Goal: Information Seeking & Learning: Learn about a topic

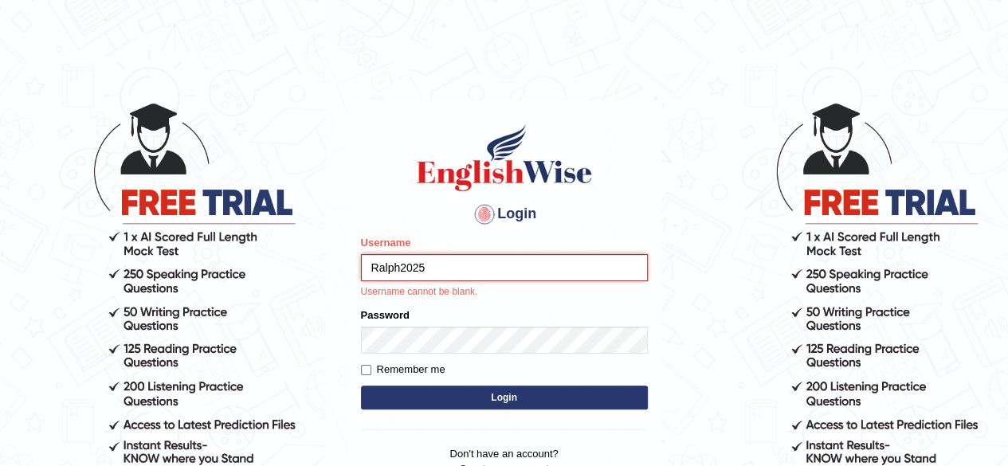
type input "Ralph2025"
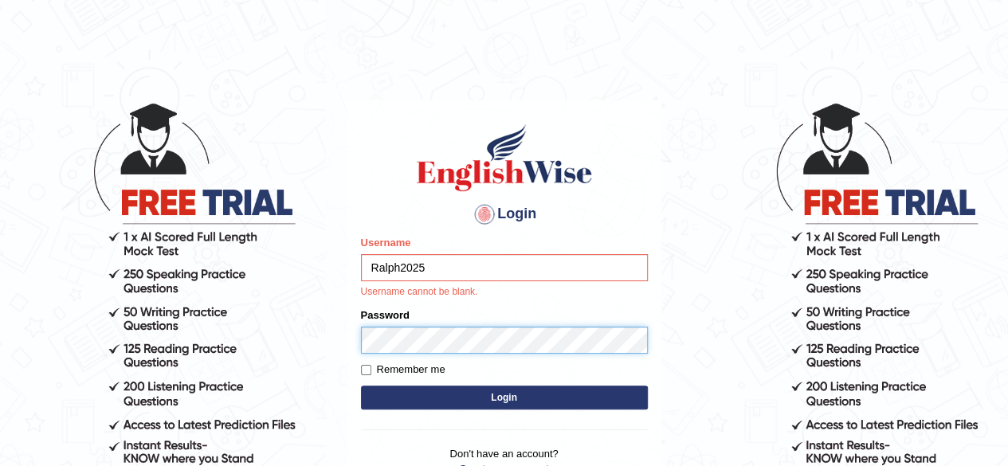
click at [415, 337] on form "Please fix the following errors: Username Ralph2025 Username cannot be blank. P…" at bounding box center [504, 324] width 287 height 178
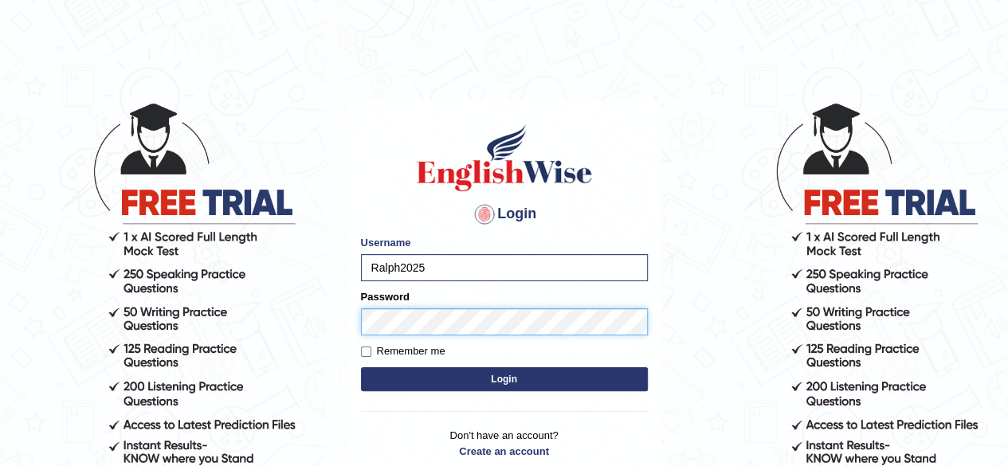
click at [361, 367] on button "Login" at bounding box center [504, 379] width 287 height 24
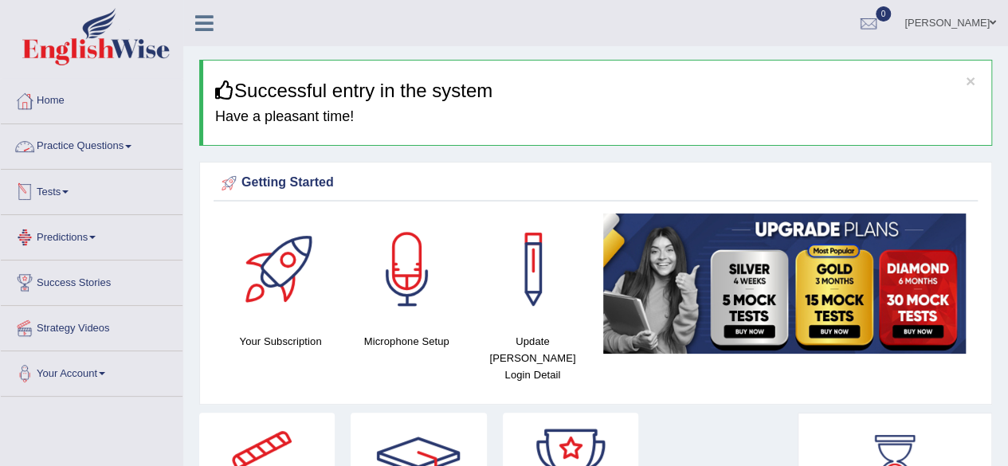
click at [131, 145] on span at bounding box center [128, 146] width 6 height 3
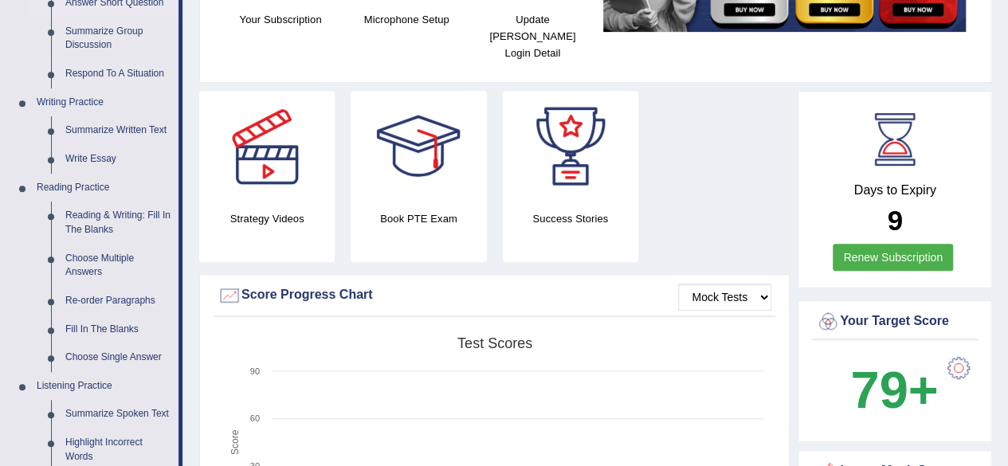
scroll to position [406, 0]
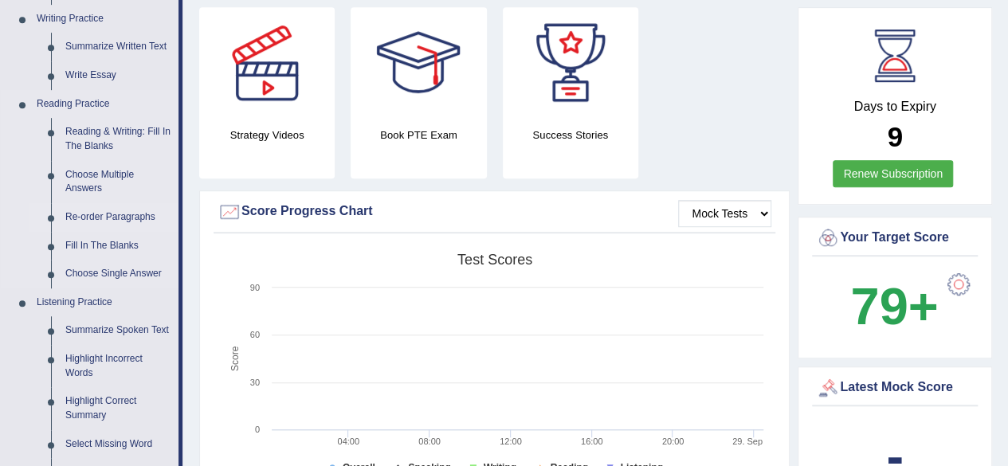
click at [129, 224] on link "Re-order Paragraphs" at bounding box center [118, 217] width 120 height 29
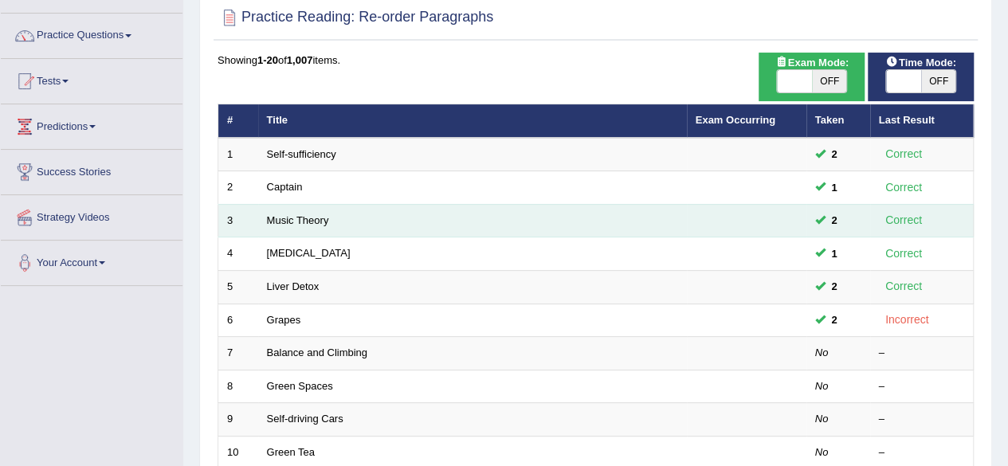
scroll to position [112, 0]
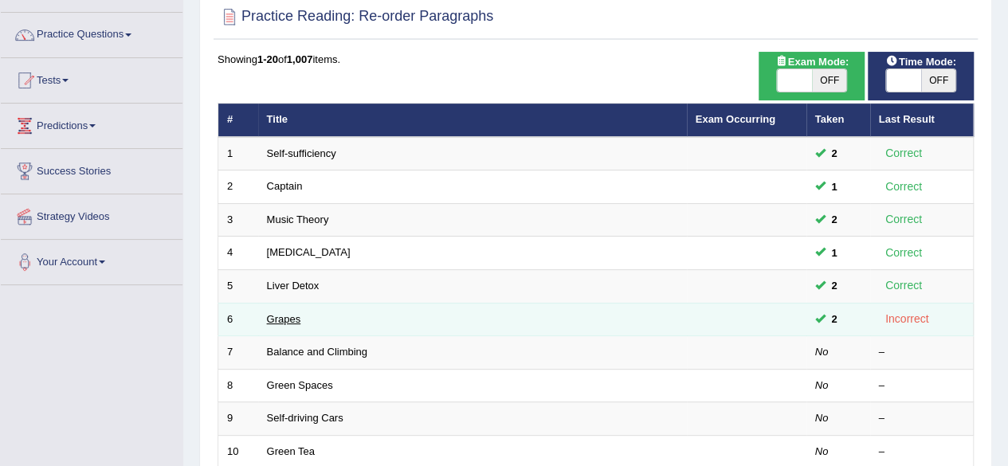
click at [280, 317] on link "Grapes" at bounding box center [284, 319] width 34 height 12
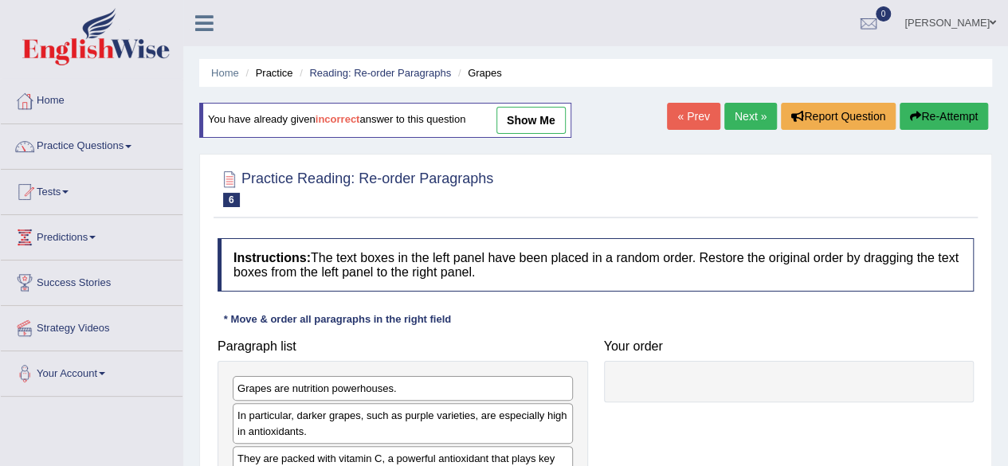
scroll to position [199, 0]
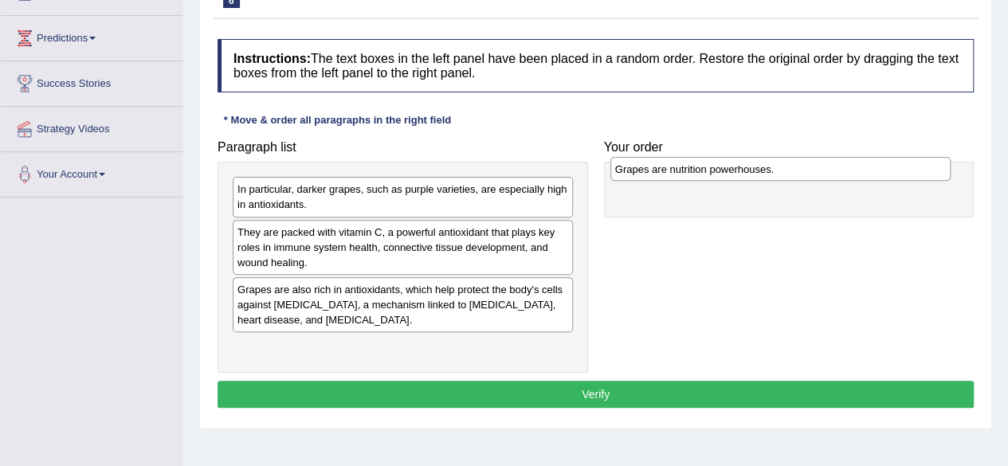
drag, startPoint x: 402, startPoint y: 191, endPoint x: 779, endPoint y: 171, distance: 378.2
click at [779, 171] on div "Grapes are nutrition powerhouses." at bounding box center [780, 169] width 340 height 24
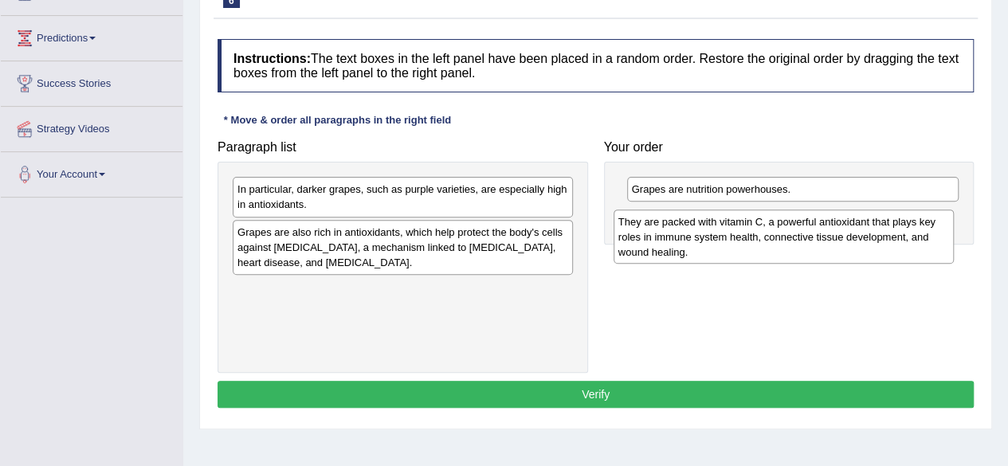
drag, startPoint x: 382, startPoint y: 255, endPoint x: 763, endPoint y: 245, distance: 381.0
click at [763, 245] on div "They are packed with vitamin C, a powerful antioxidant that plays key roles in …" at bounding box center [783, 237] width 340 height 55
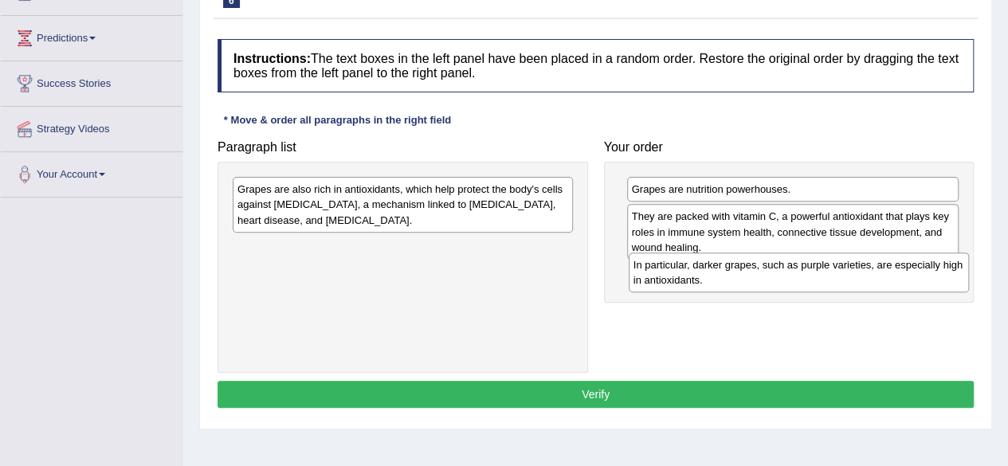
drag, startPoint x: 390, startPoint y: 198, endPoint x: 786, endPoint y: 272, distance: 402.7
click at [786, 272] on div "In particular, darker grapes, such as purple varieties, are especially high in …" at bounding box center [799, 273] width 340 height 40
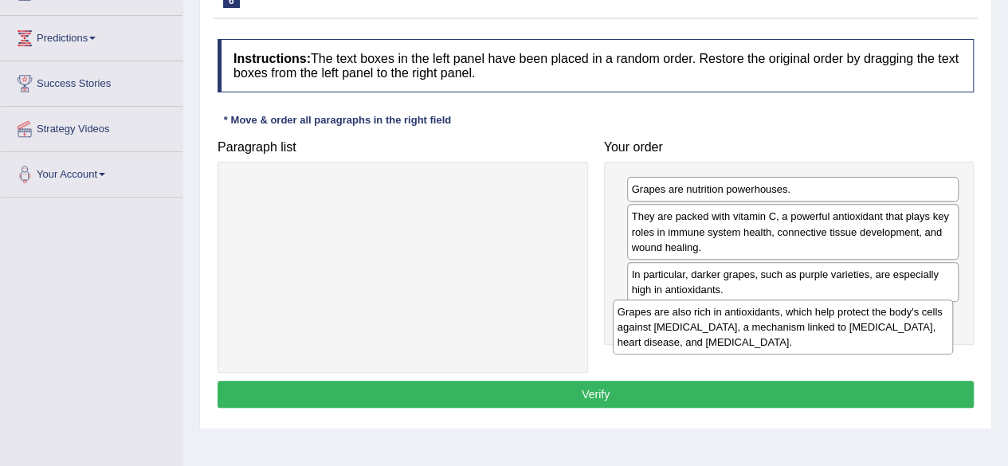
drag, startPoint x: 446, startPoint y: 222, endPoint x: 835, endPoint y: 338, distance: 405.6
click at [835, 338] on div "Grapes are also rich in antioxidants, which help protect the body's cells again…" at bounding box center [783, 327] width 340 height 55
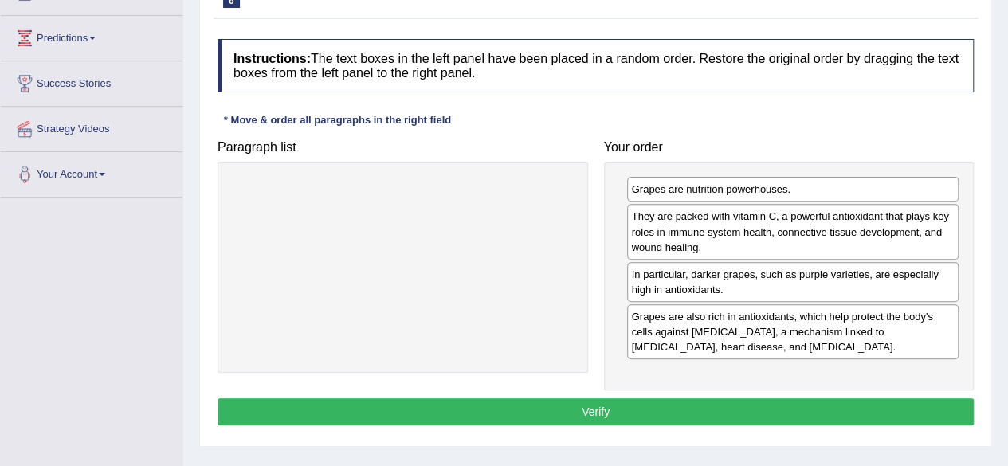
click at [568, 414] on button "Verify" at bounding box center [596, 411] width 756 height 27
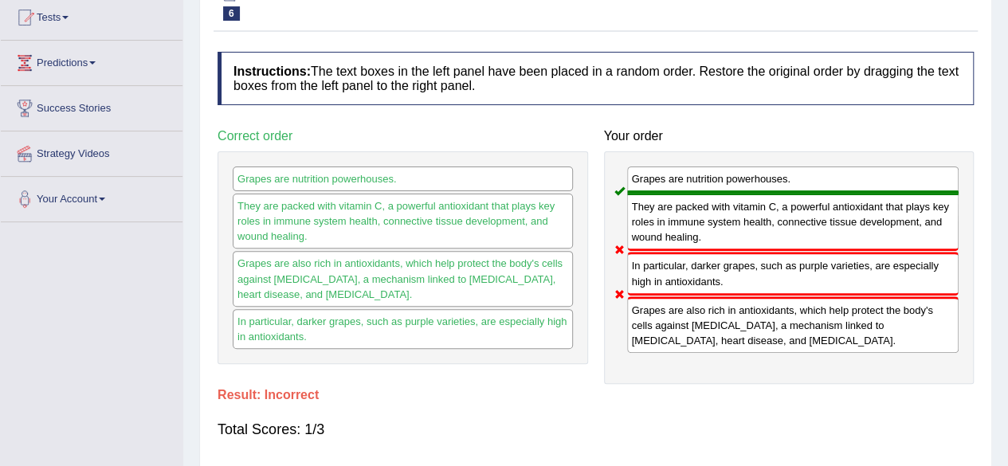
scroll to position [96, 0]
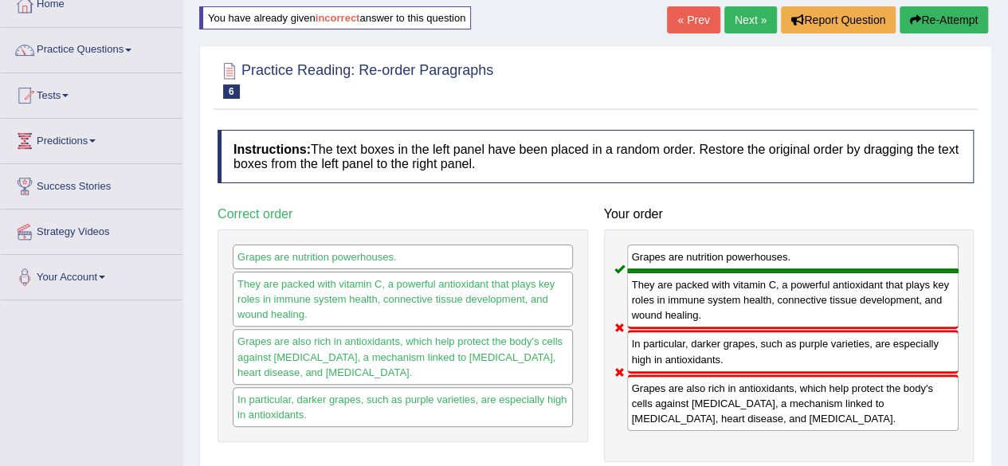
click at [922, 22] on button "Re-Attempt" at bounding box center [944, 19] width 88 height 27
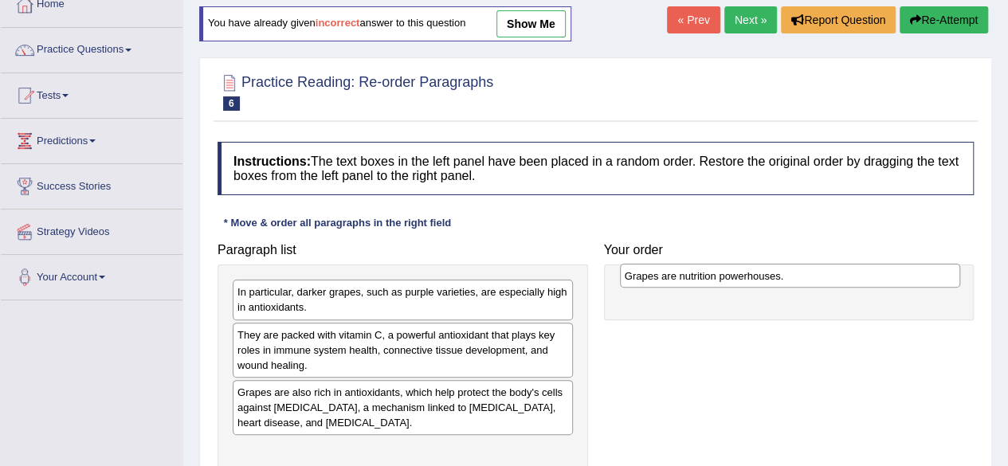
drag, startPoint x: 433, startPoint y: 297, endPoint x: 813, endPoint y: 291, distance: 379.3
click at [813, 288] on div "Grapes are nutrition powerhouses." at bounding box center [790, 276] width 340 height 24
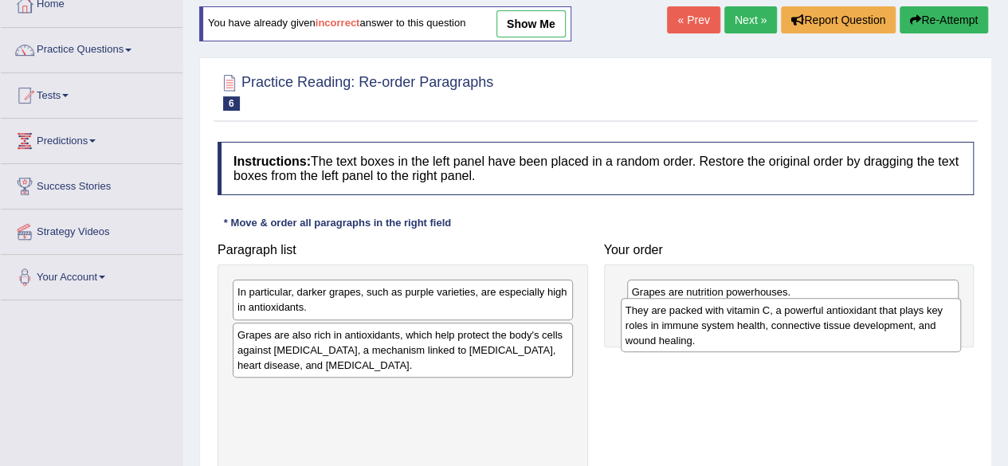
drag, startPoint x: 314, startPoint y: 358, endPoint x: 702, endPoint y: 334, distance: 388.7
click at [702, 334] on div "They are packed with vitamin C, a powerful antioxidant that plays key roles in …" at bounding box center [791, 325] width 340 height 55
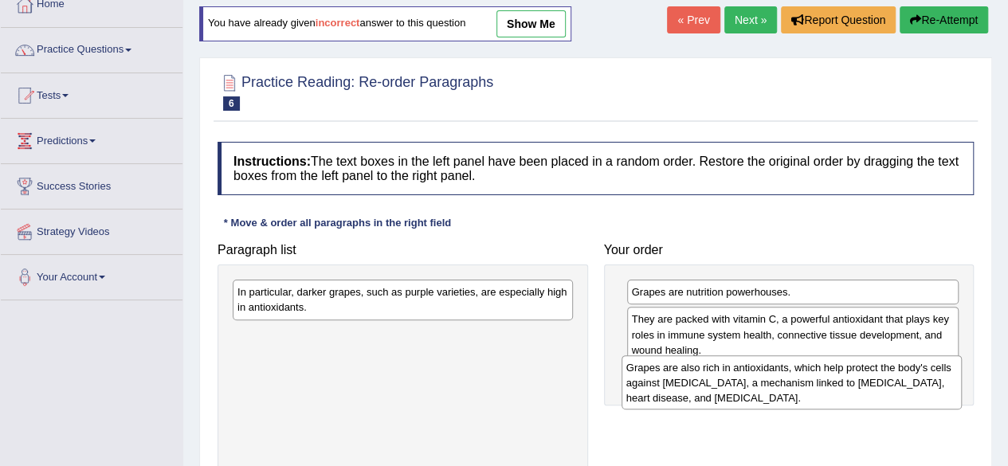
drag, startPoint x: 387, startPoint y: 353, endPoint x: 776, endPoint y: 386, distance: 390.2
click at [776, 386] on div "Grapes are also rich in antioxidants, which help protect the body's cells again…" at bounding box center [791, 382] width 340 height 55
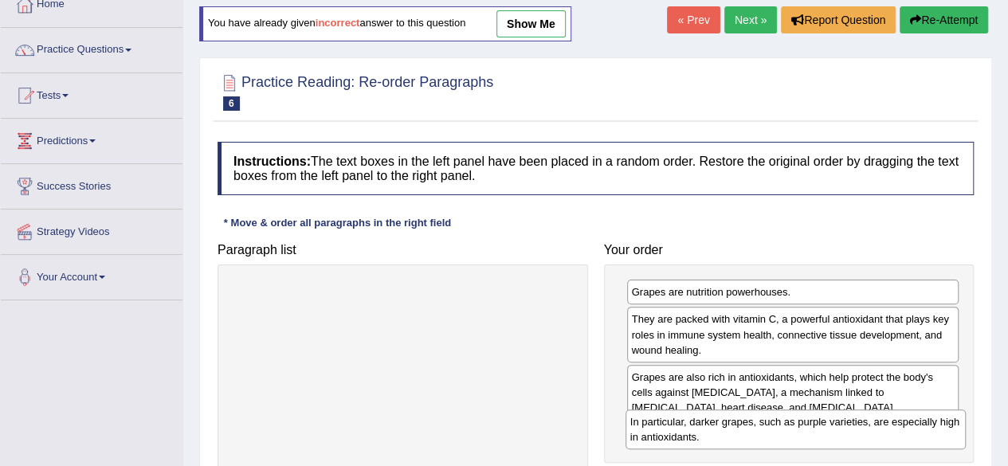
drag, startPoint x: 417, startPoint y: 297, endPoint x: 809, endPoint y: 427, distance: 413.7
click at [809, 427] on div "In particular, darker grapes, such as purple varieties, are especially high in …" at bounding box center [795, 430] width 340 height 40
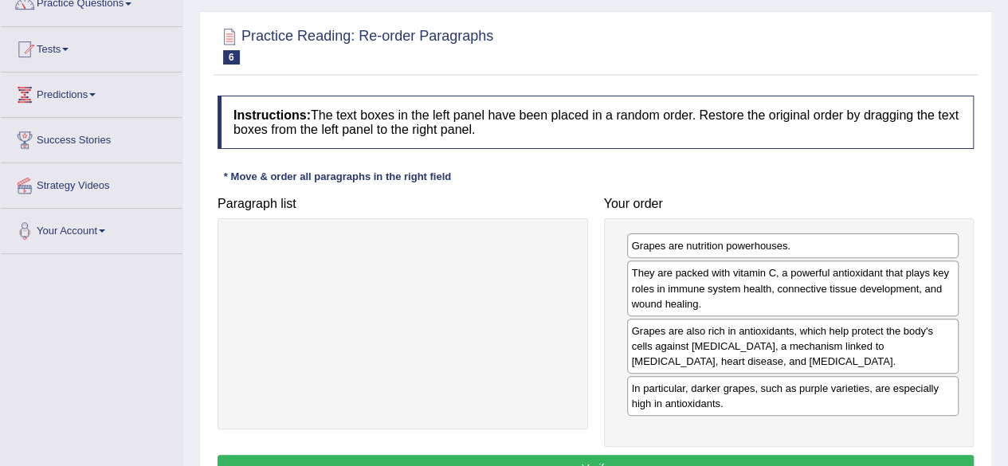
scroll to position [239, 0]
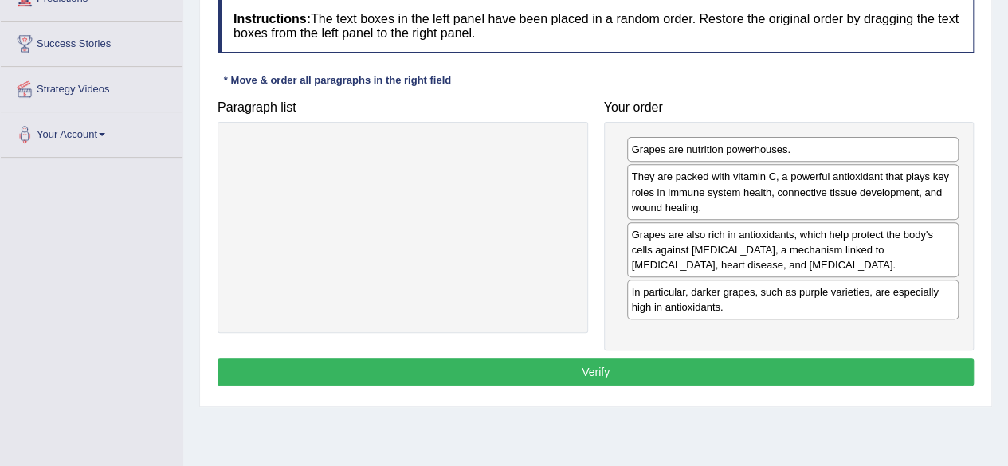
click at [763, 372] on button "Verify" at bounding box center [596, 372] width 756 height 27
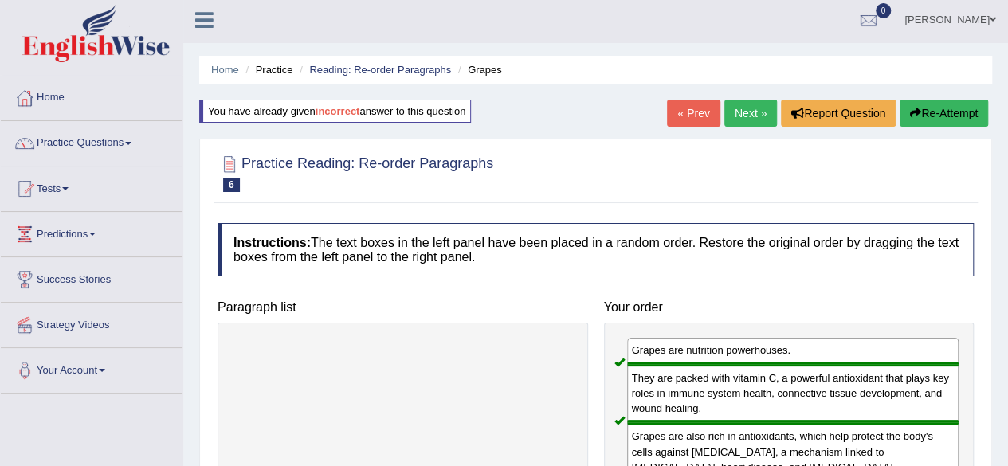
scroll to position [0, 0]
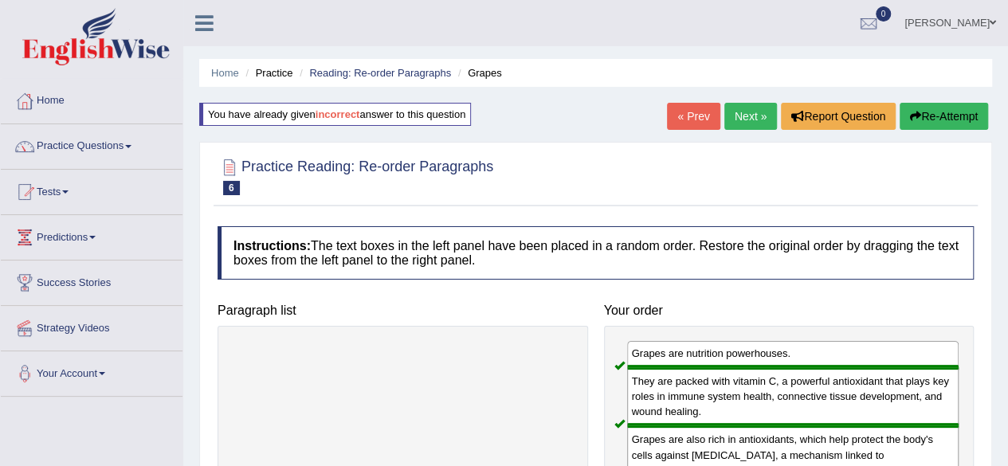
click at [744, 118] on link "Next »" at bounding box center [750, 116] width 53 height 27
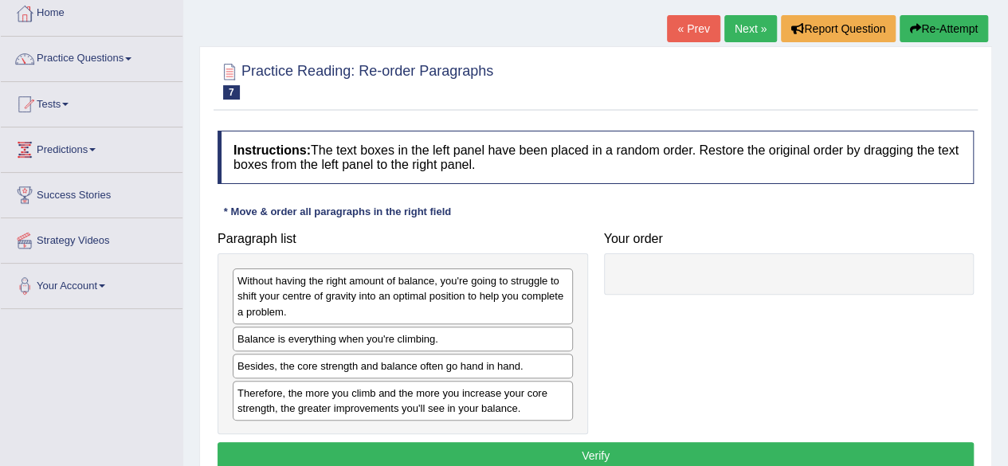
scroll to position [144, 0]
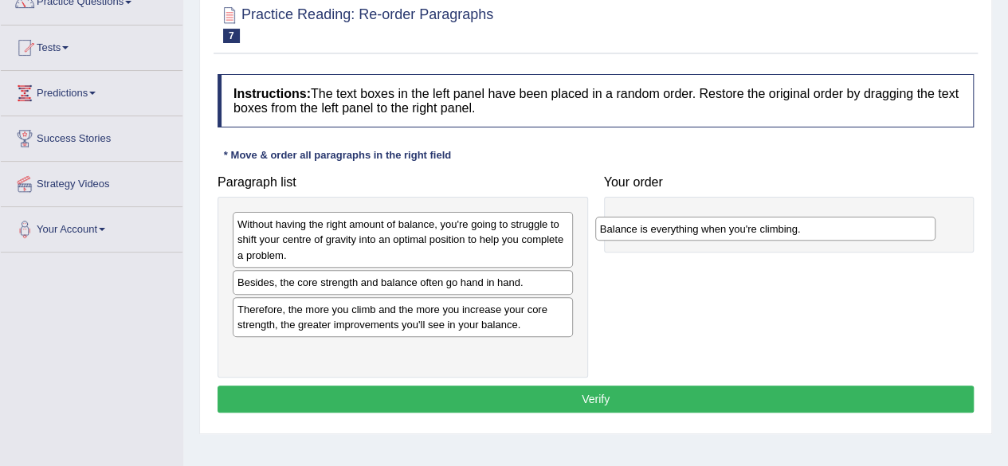
drag, startPoint x: 373, startPoint y: 291, endPoint x: 735, endPoint y: 238, distance: 366.3
click at [735, 238] on div "Balance is everything when you're climbing." at bounding box center [765, 229] width 340 height 24
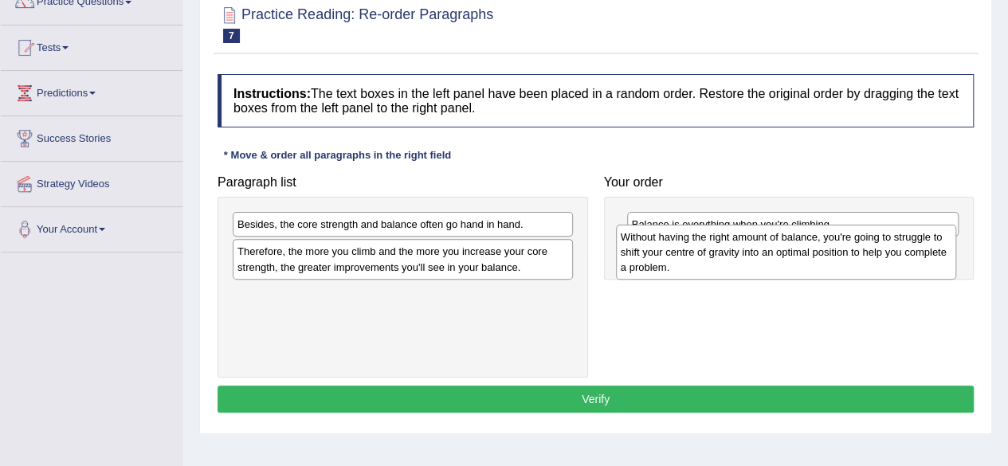
drag, startPoint x: 505, startPoint y: 252, endPoint x: 888, endPoint y: 264, distance: 383.4
click at [888, 264] on div "Without having the right amount of balance, you're going to struggle to shift y…" at bounding box center [786, 252] width 340 height 55
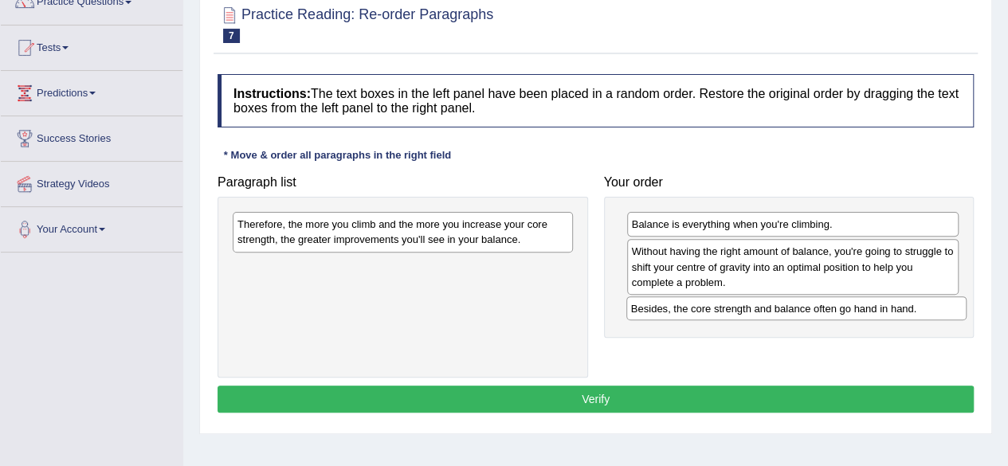
drag, startPoint x: 490, startPoint y: 226, endPoint x: 883, endPoint y: 308, distance: 401.3
click at [883, 308] on div "Besides, the core strength and balance often go hand in hand." at bounding box center [796, 308] width 340 height 24
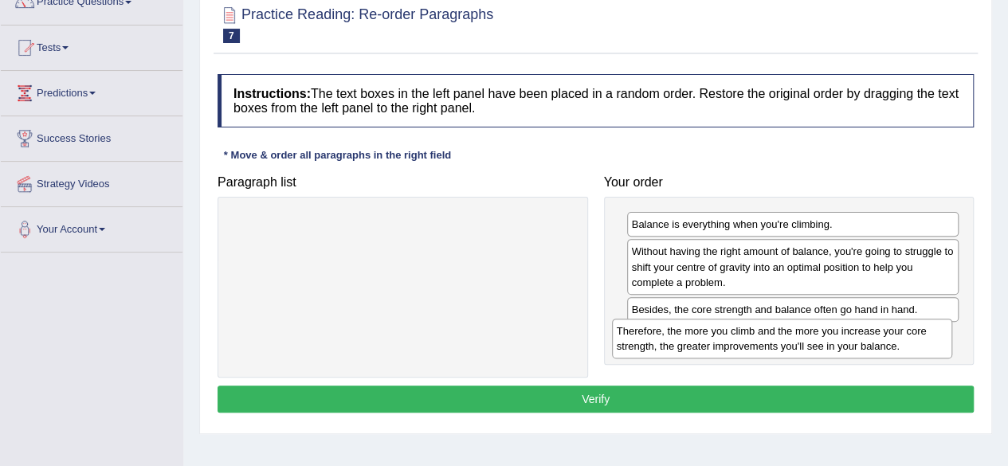
drag, startPoint x: 515, startPoint y: 241, endPoint x: 896, endPoint y: 348, distance: 395.5
click at [896, 348] on div "Therefore, the more you climb and the more you increase your core strength, the…" at bounding box center [782, 339] width 340 height 40
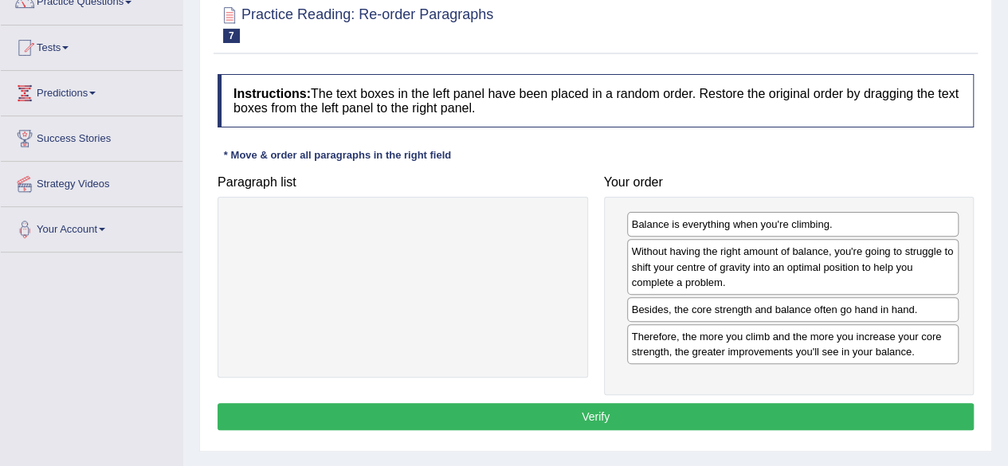
click at [762, 410] on button "Verify" at bounding box center [596, 416] width 756 height 27
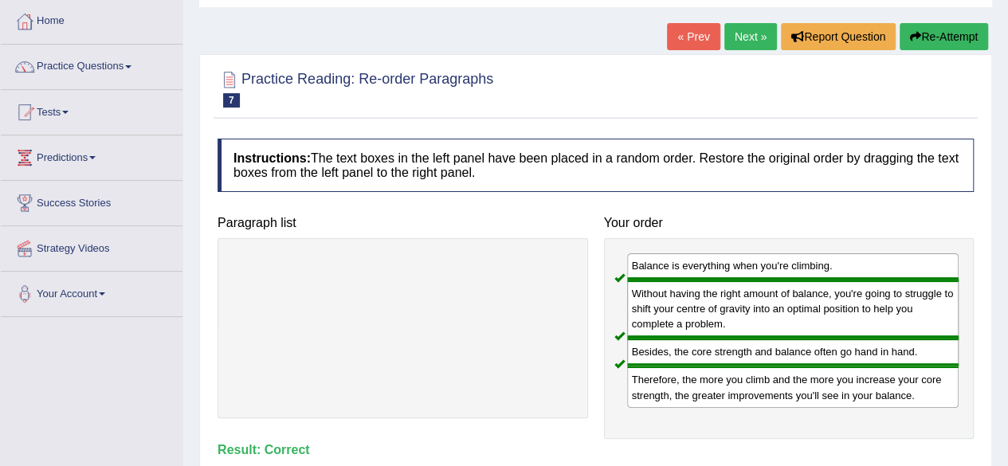
scroll to position [72, 0]
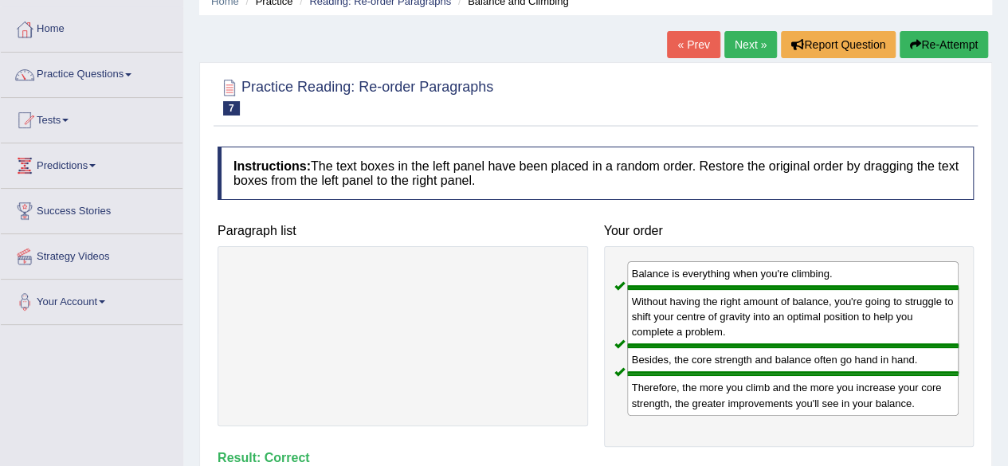
click at [733, 37] on link "Next »" at bounding box center [750, 44] width 53 height 27
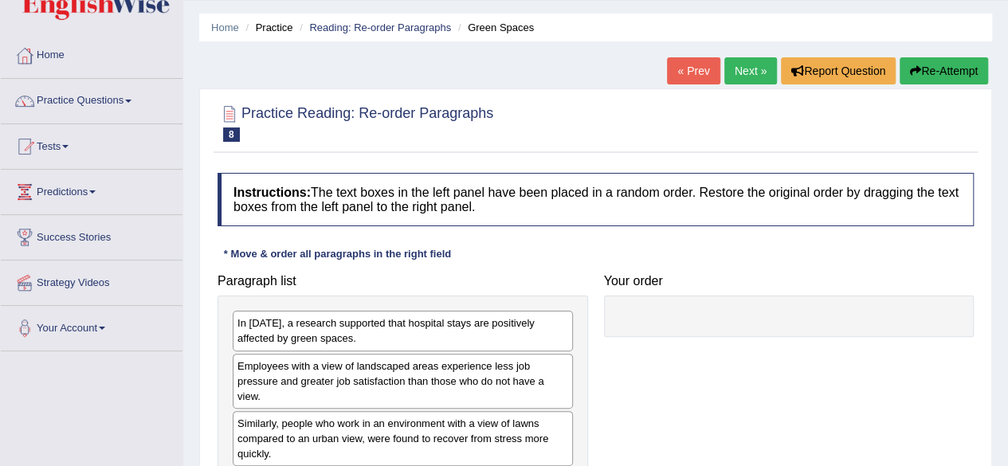
scroll to position [166, 0]
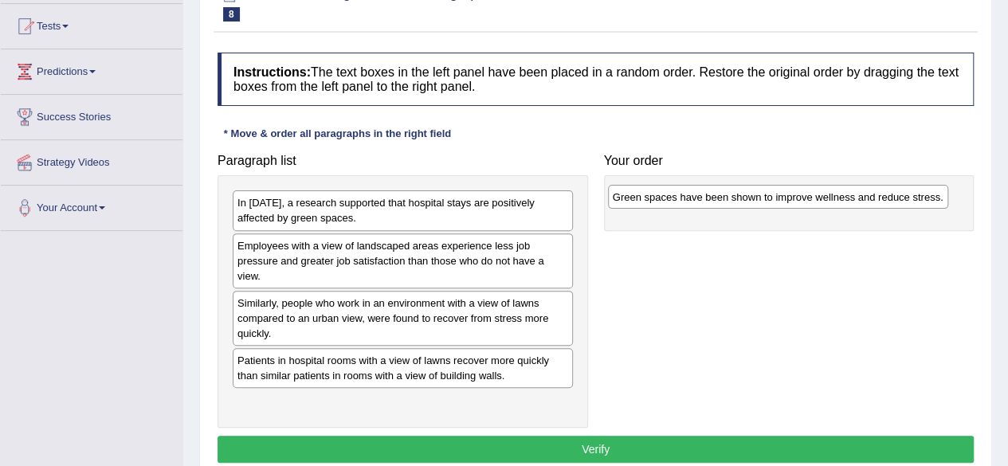
drag, startPoint x: 434, startPoint y: 359, endPoint x: 809, endPoint y: 197, distance: 408.6
click at [809, 197] on div "Green spaces have been shown to improve wellness and reduce stress." at bounding box center [778, 197] width 340 height 24
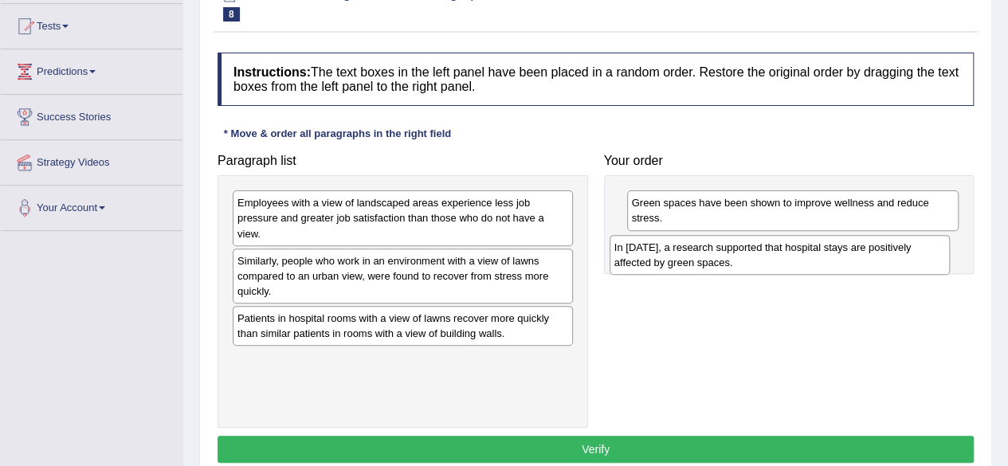
drag, startPoint x: 516, startPoint y: 219, endPoint x: 917, endPoint y: 291, distance: 407.1
click at [917, 275] on div "In 2002, a research supported that hospital stays are positively affected by gr…" at bounding box center [779, 255] width 340 height 40
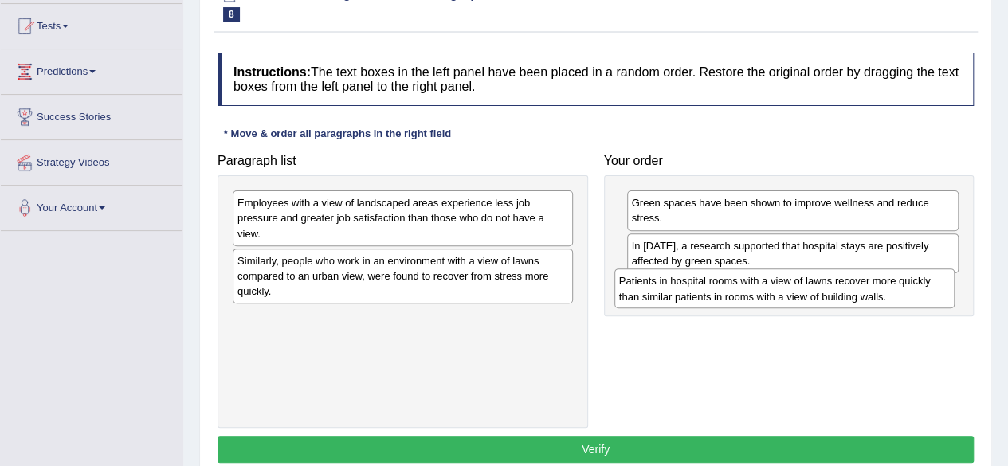
drag, startPoint x: 516, startPoint y: 329, endPoint x: 900, endPoint y: 292, distance: 385.8
click at [900, 292] on div "Patients in hospital rooms with a view of lawns recover more quickly than simil…" at bounding box center [784, 288] width 340 height 40
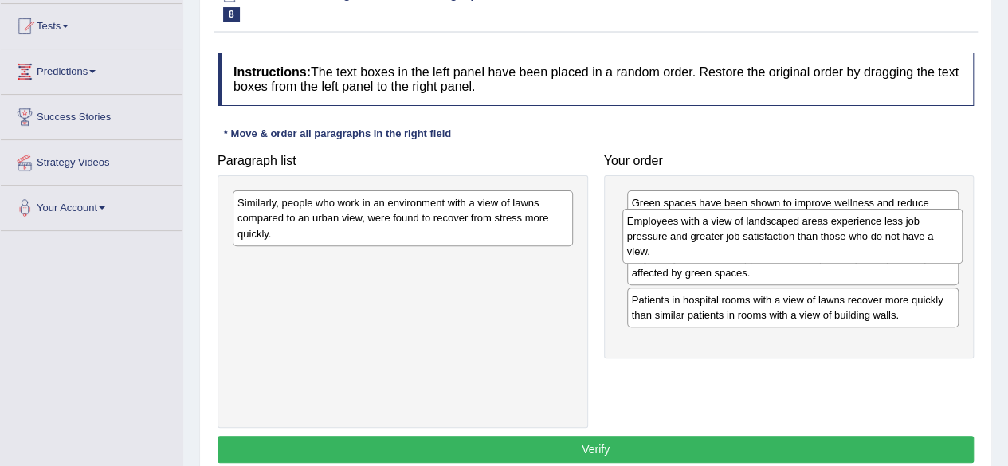
drag, startPoint x: 406, startPoint y: 211, endPoint x: 796, endPoint y: 229, distance: 390.0
click at [796, 229] on div "Employees with a view of landscaped areas experience less job pressure and grea…" at bounding box center [792, 236] width 340 height 55
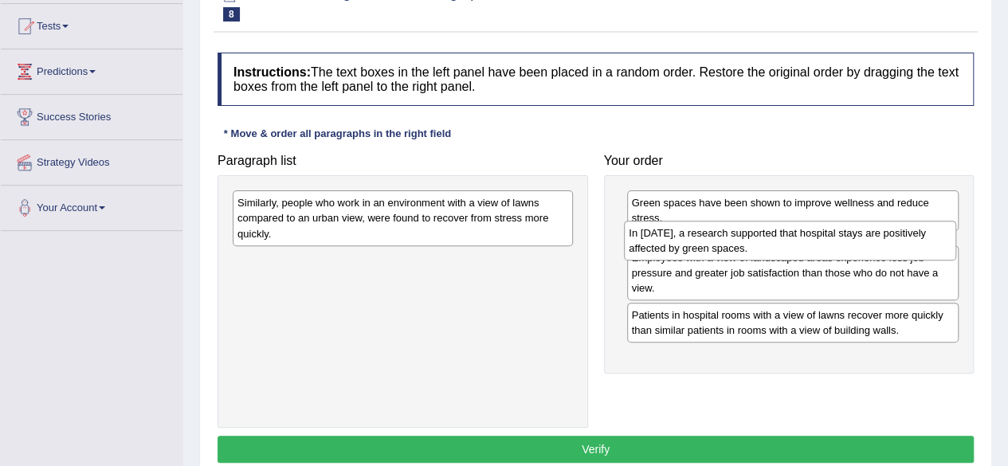
drag, startPoint x: 770, startPoint y: 323, endPoint x: 768, endPoint y: 252, distance: 70.9
click at [768, 252] on div "In 2002, a research supported that hospital stays are positively affected by gr…" at bounding box center [790, 241] width 332 height 40
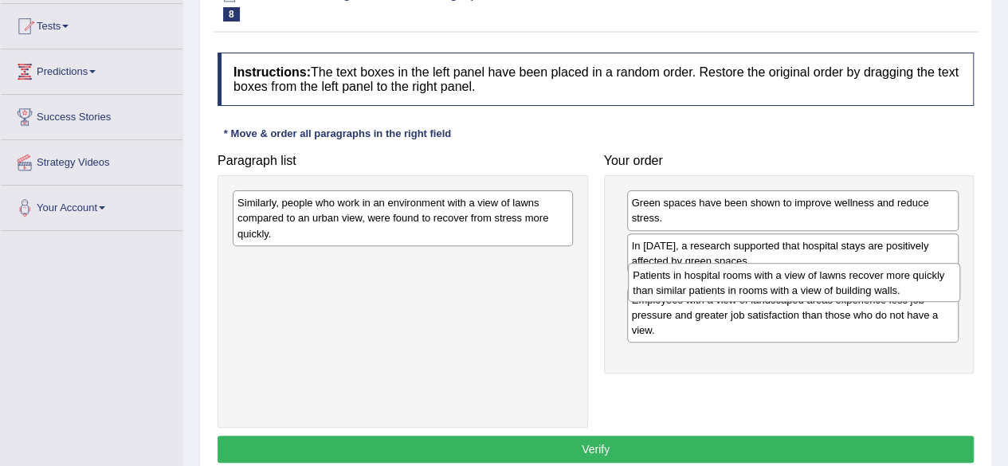
drag, startPoint x: 749, startPoint y: 346, endPoint x: 751, endPoint y: 277, distance: 68.5
click at [751, 277] on div "Patients in hospital rooms with a view of lawns recover more quickly than simil…" at bounding box center [794, 283] width 332 height 40
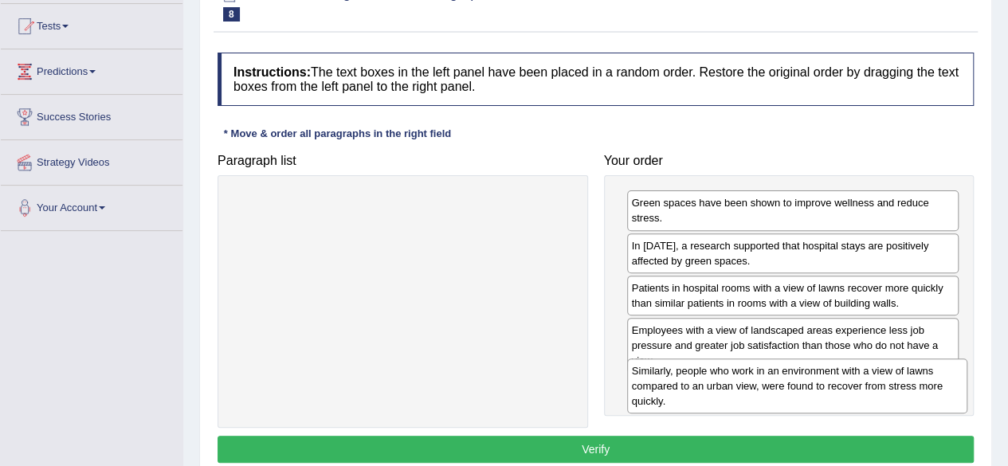
drag, startPoint x: 480, startPoint y: 236, endPoint x: 873, endPoint y: 404, distance: 428.0
click at [873, 404] on div "Similarly, people who work in an environment with a view of lawns compared to a…" at bounding box center [797, 386] width 340 height 55
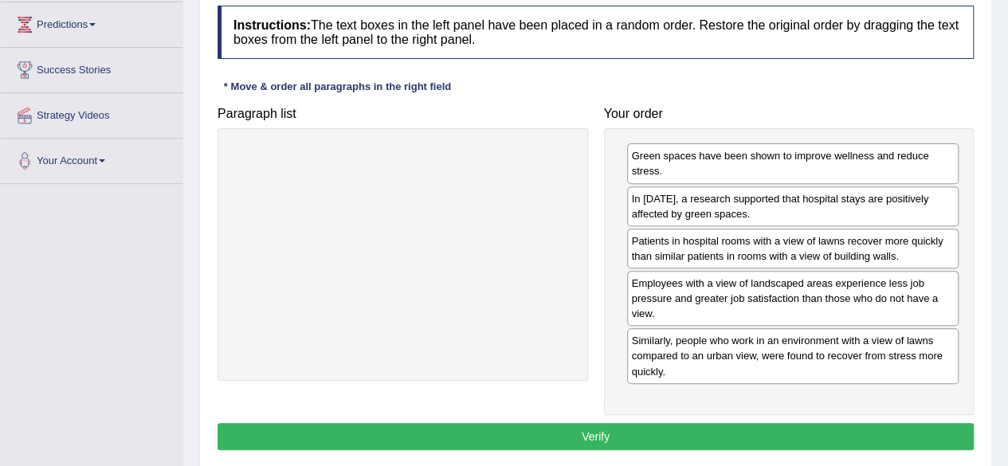
scroll to position [214, 0]
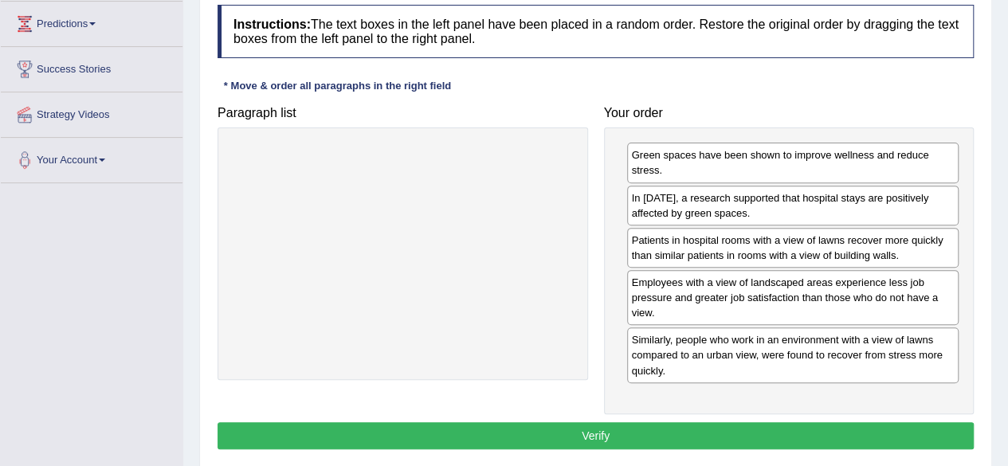
click at [830, 429] on button "Verify" at bounding box center [596, 435] width 756 height 27
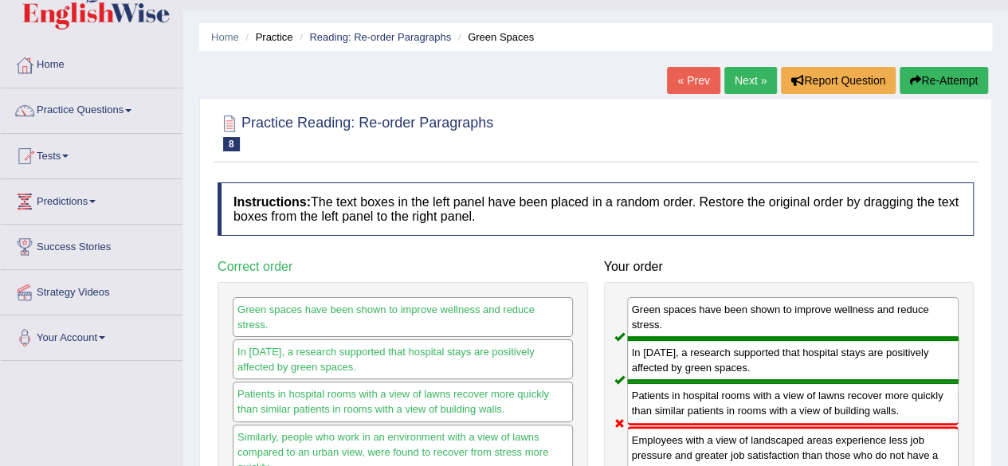
scroll to position [35, 0]
click at [933, 85] on button "Re-Attempt" at bounding box center [944, 81] width 88 height 27
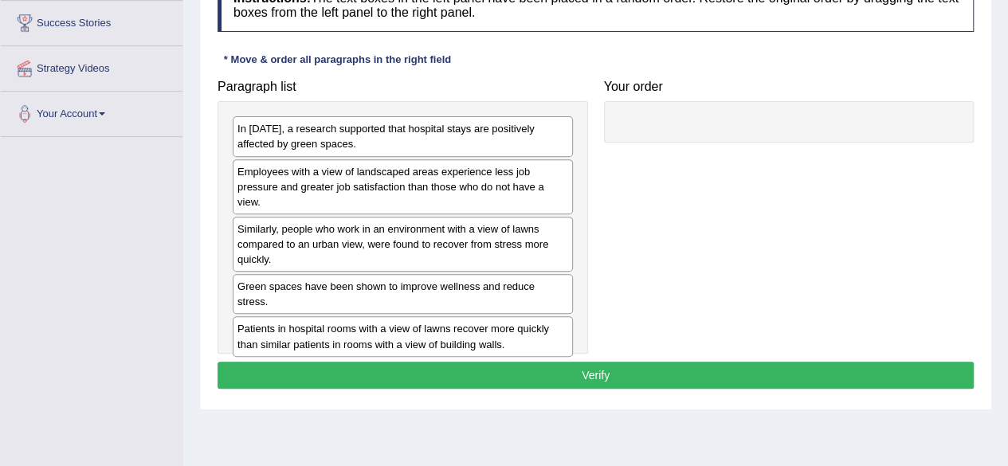
scroll to position [263, 0]
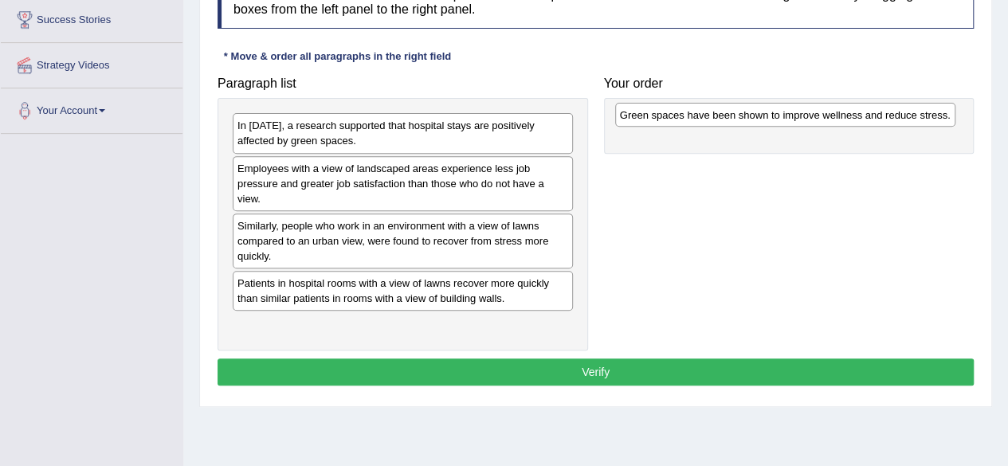
drag, startPoint x: 403, startPoint y: 286, endPoint x: 786, endPoint y: 120, distance: 417.8
click at [786, 120] on div "Green spaces have been shown to improve wellness and reduce stress." at bounding box center [785, 115] width 340 height 24
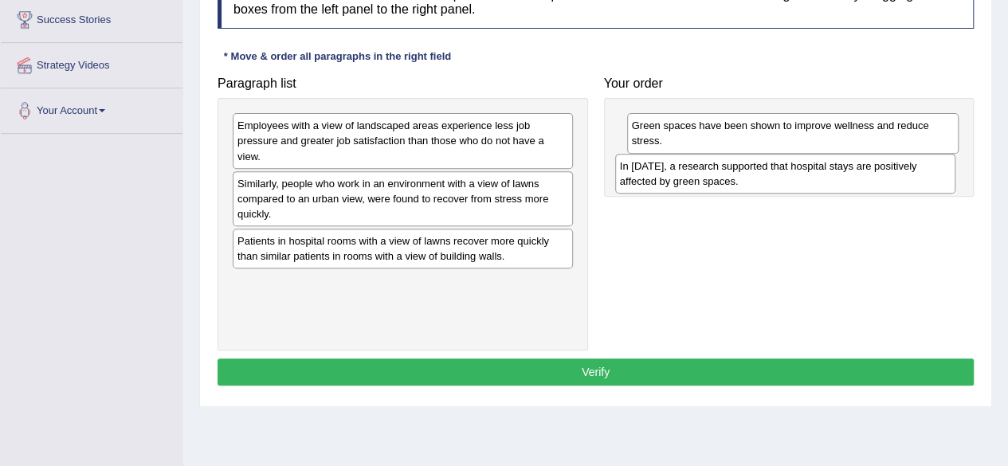
drag, startPoint x: 505, startPoint y: 132, endPoint x: 888, endPoint y: 173, distance: 384.6
click at [888, 173] on div "In [DATE], a research supported that hospital stays are positively affected by …" at bounding box center [785, 174] width 340 height 40
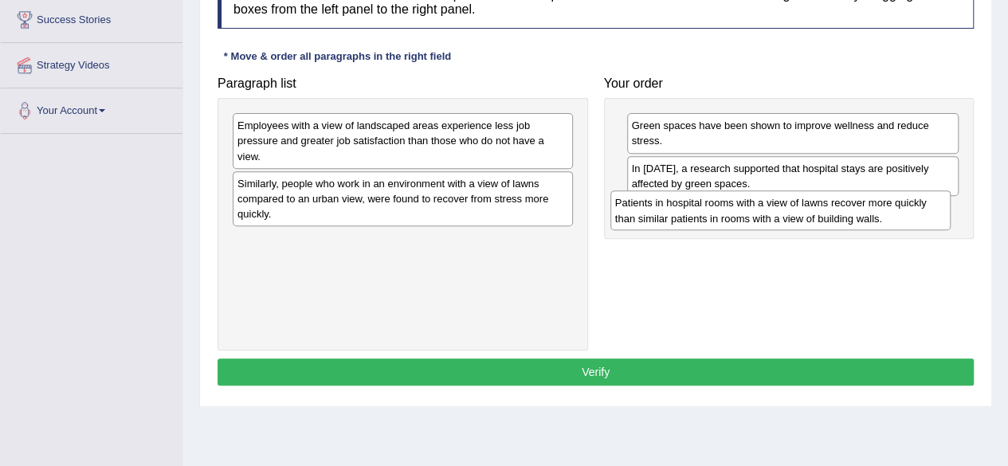
drag, startPoint x: 461, startPoint y: 260, endPoint x: 838, endPoint y: 223, distance: 379.4
click at [838, 223] on div "Patients in hospital rooms with a view of lawns recover more quickly than simil…" at bounding box center [780, 210] width 340 height 40
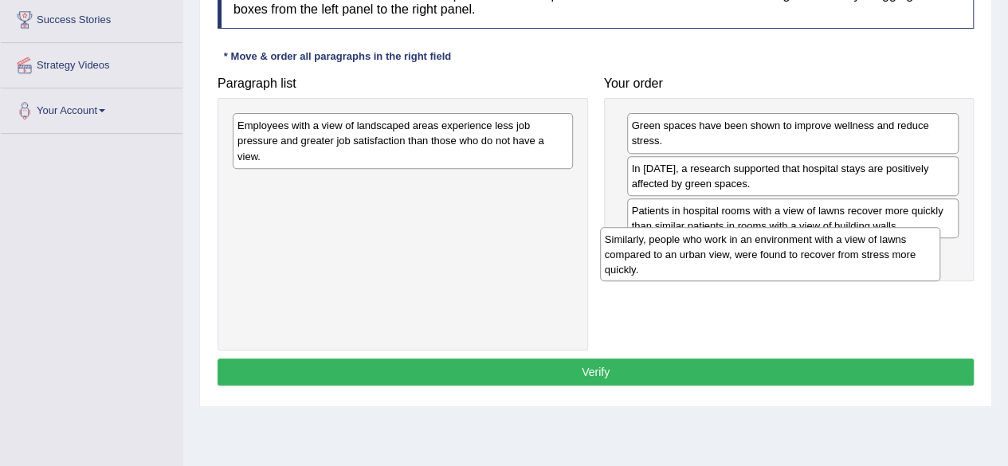
drag, startPoint x: 433, startPoint y: 218, endPoint x: 803, endPoint y: 275, distance: 374.0
click at [803, 275] on div "Similarly, people who work in an environment with a view of lawns compared to a…" at bounding box center [770, 254] width 340 height 55
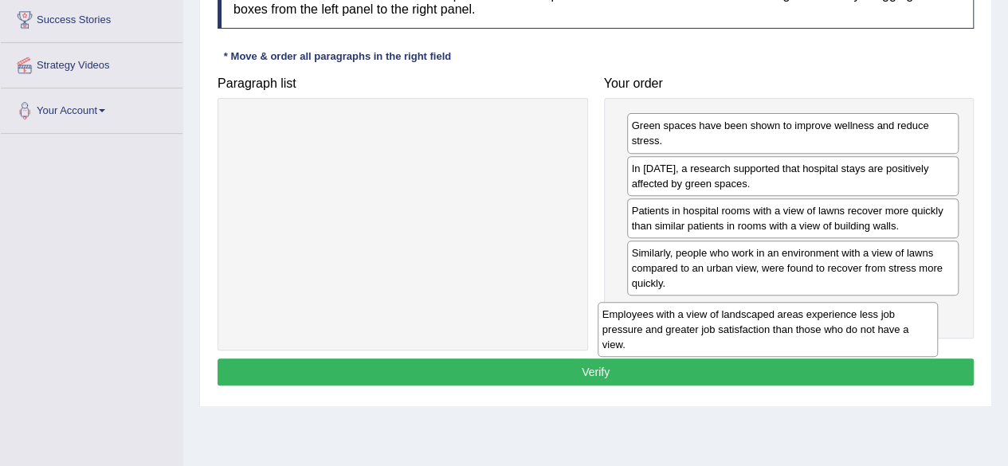
drag, startPoint x: 500, startPoint y: 148, endPoint x: 867, endPoint y: 337, distance: 412.3
click at [867, 337] on div "Employees with a view of landscaped areas experience less job pressure and grea…" at bounding box center [768, 329] width 340 height 55
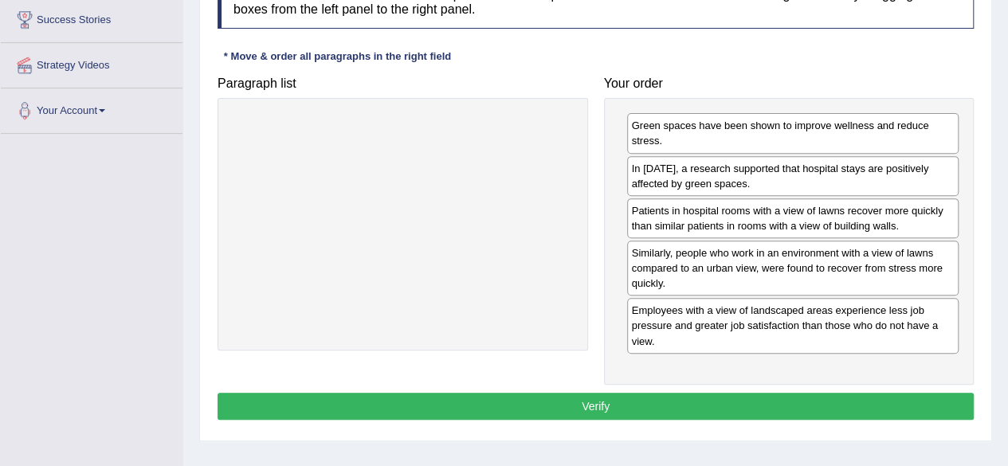
click at [792, 394] on button "Verify" at bounding box center [596, 406] width 756 height 27
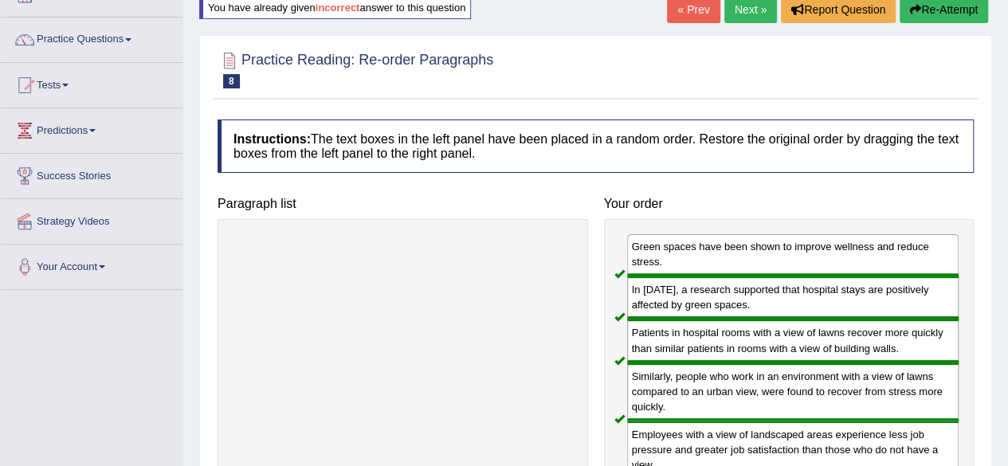
scroll to position [72, 0]
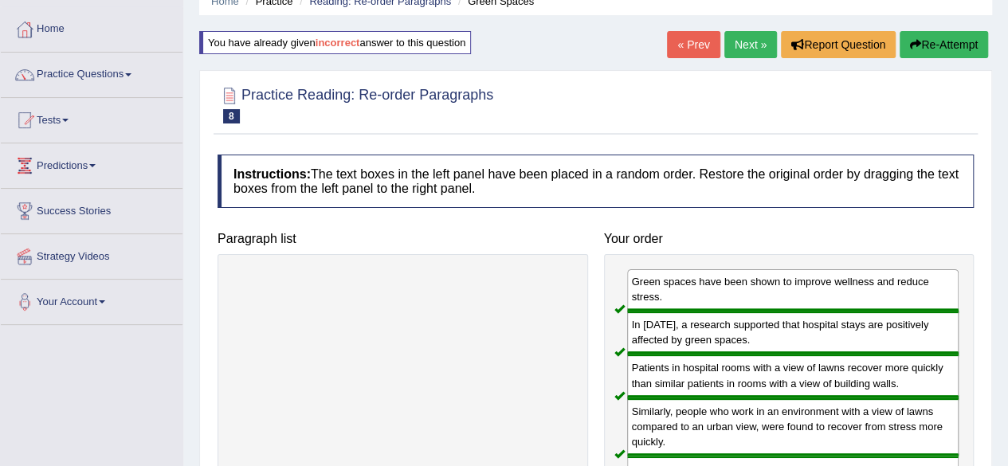
click at [744, 47] on link "Next »" at bounding box center [750, 44] width 53 height 27
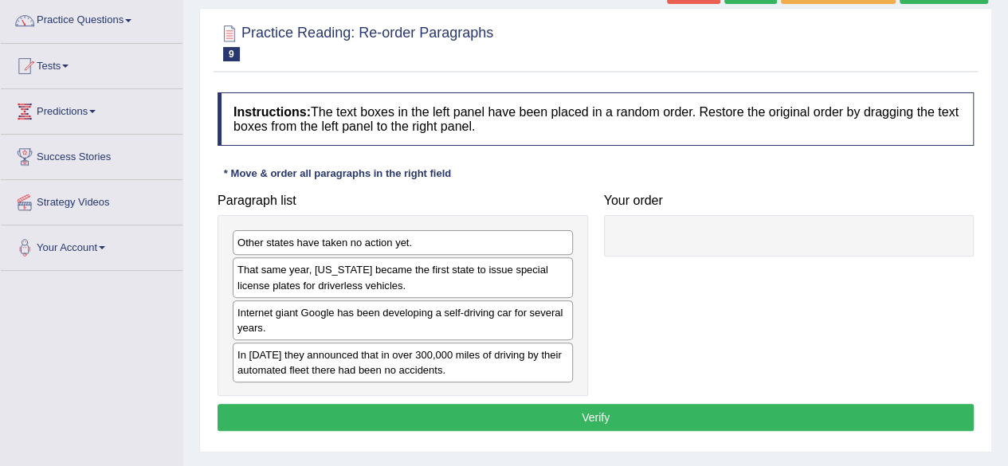
scroll to position [143, 0]
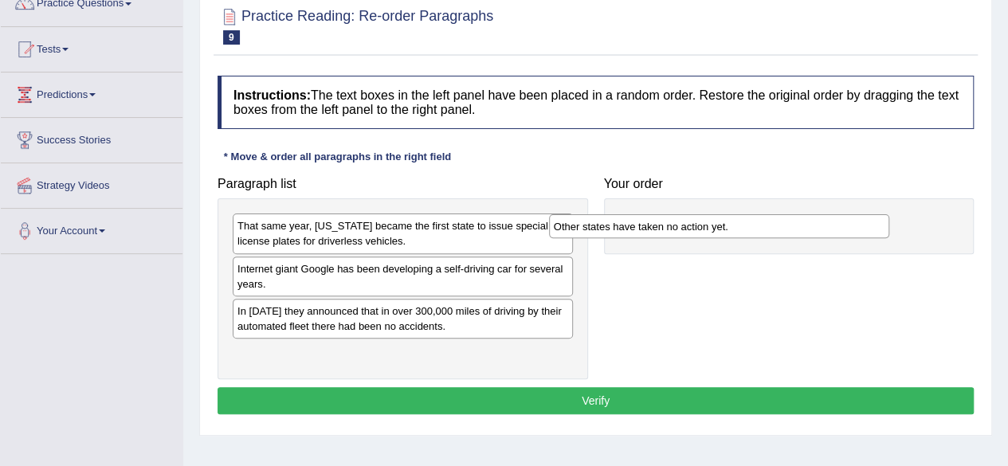
drag, startPoint x: 464, startPoint y: 232, endPoint x: 780, endPoint y: 233, distance: 316.3
click at [780, 233] on div "Other states have taken no action yet." at bounding box center [719, 226] width 340 height 24
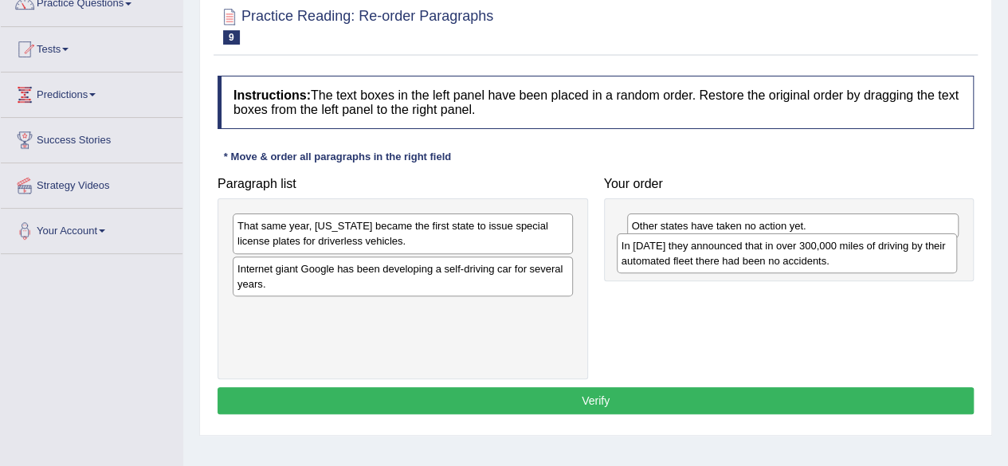
drag, startPoint x: 433, startPoint y: 310, endPoint x: 817, endPoint y: 249, distance: 389.6
click at [817, 249] on div "In [DATE] they announced that in over 300,000 miles of driving by their automat…" at bounding box center [787, 253] width 340 height 40
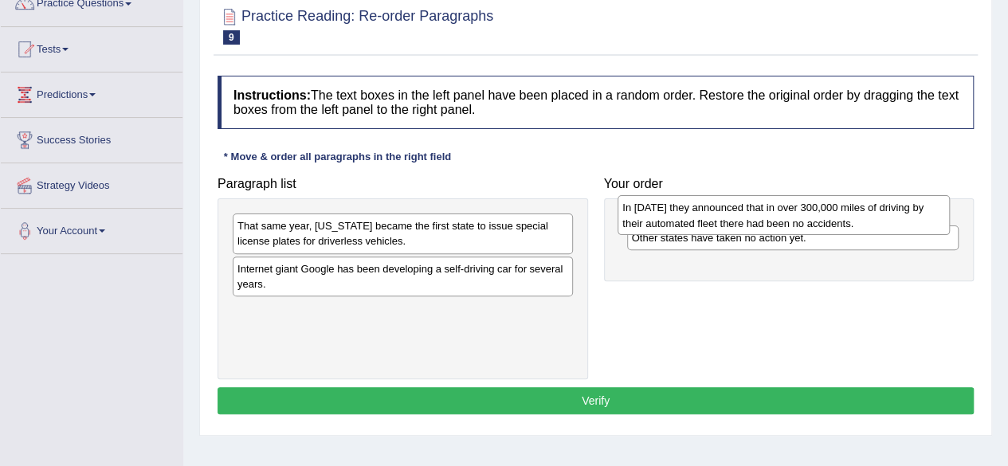
drag, startPoint x: 811, startPoint y: 266, endPoint x: 802, endPoint y: 221, distance: 46.3
click at [802, 221] on div "In [DATE] they announced that in over 300,000 miles of driving by their automat…" at bounding box center [783, 215] width 332 height 40
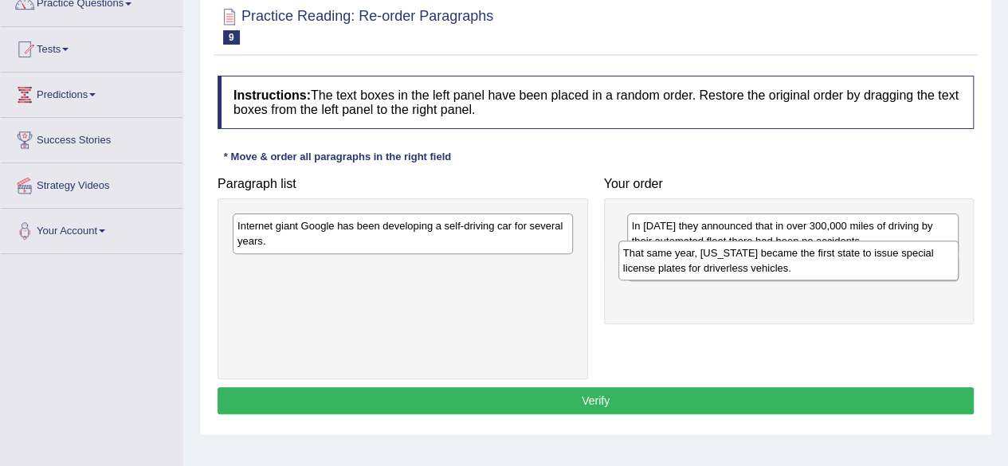
drag, startPoint x: 520, startPoint y: 246, endPoint x: 906, endPoint y: 273, distance: 386.6
click at [906, 273] on div "That same year, [US_STATE] became the first state to issue special license plat…" at bounding box center [788, 261] width 340 height 40
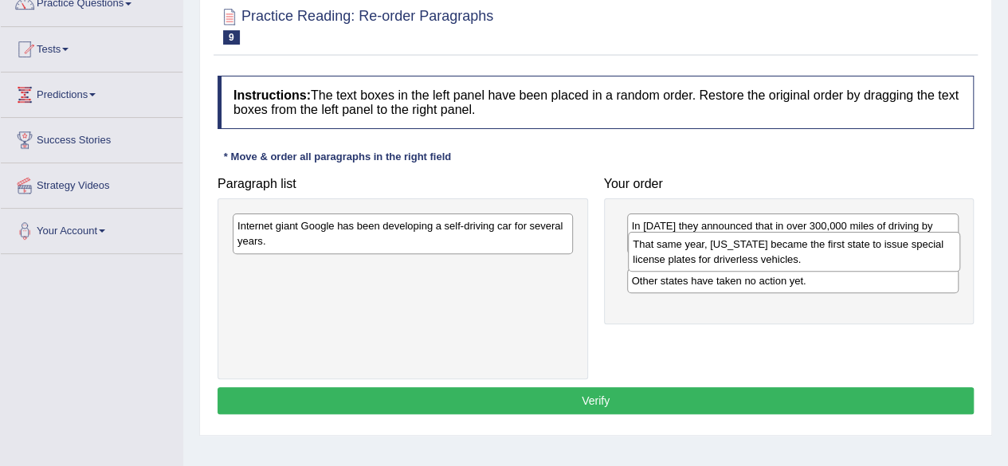
drag, startPoint x: 825, startPoint y: 299, endPoint x: 827, endPoint y: 249, distance: 50.2
click at [827, 249] on div "That same year, [US_STATE] became the first state to issue special license plat…" at bounding box center [794, 252] width 332 height 40
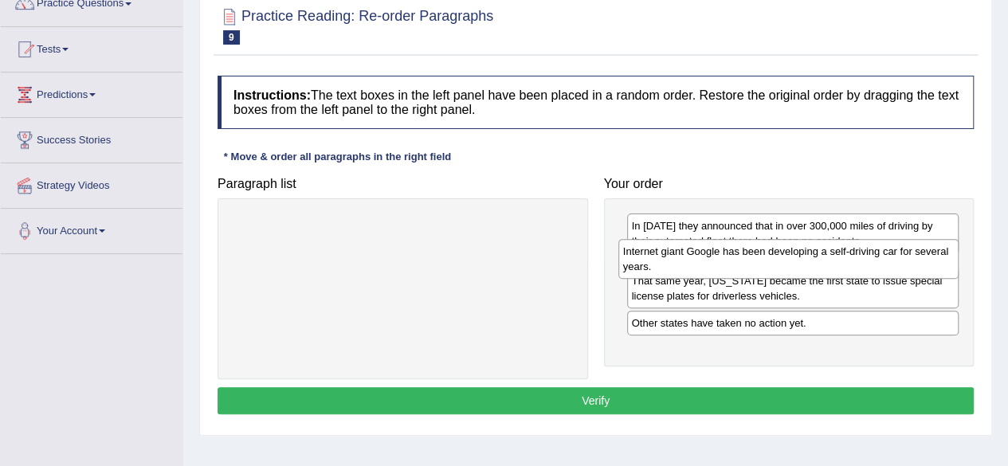
drag, startPoint x: 524, startPoint y: 238, endPoint x: 910, endPoint y: 265, distance: 386.5
click at [910, 265] on div "Internet giant Google has been developing a self-driving car for several years." at bounding box center [788, 259] width 340 height 40
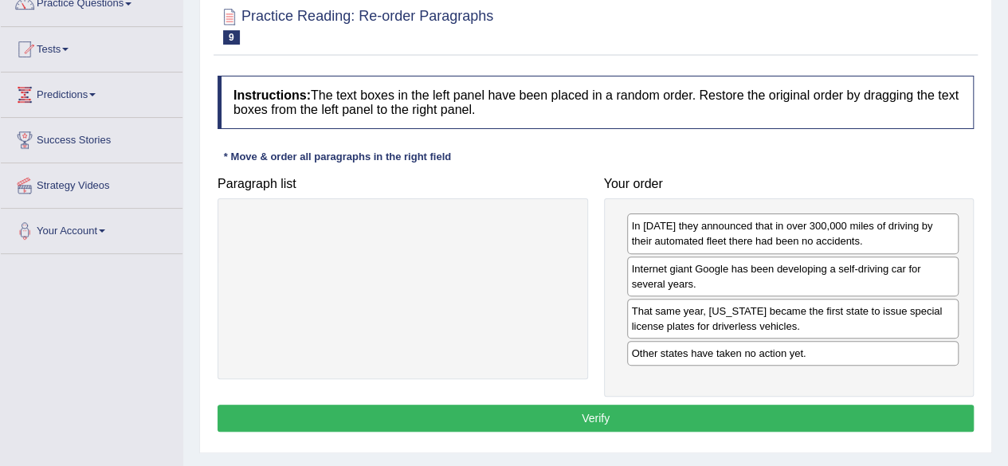
click at [778, 414] on button "Verify" at bounding box center [596, 418] width 756 height 27
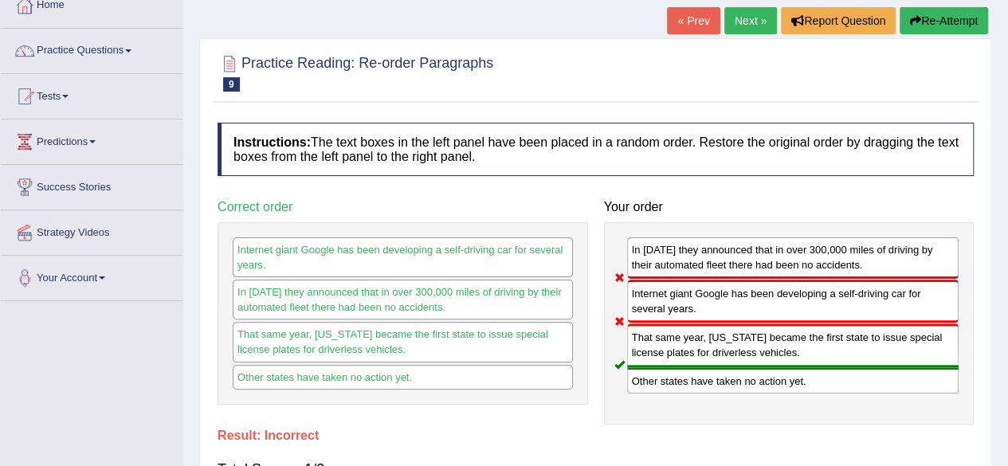
scroll to position [91, 0]
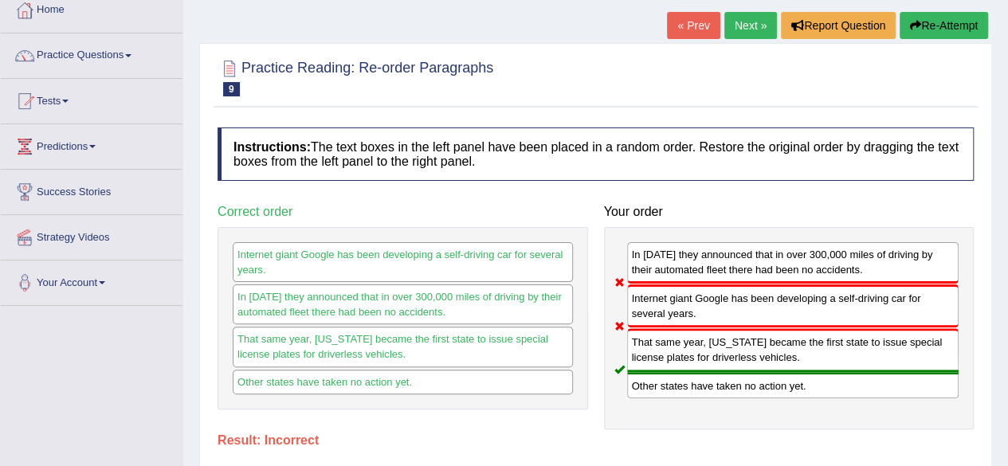
click at [919, 25] on button "Re-Attempt" at bounding box center [944, 25] width 88 height 27
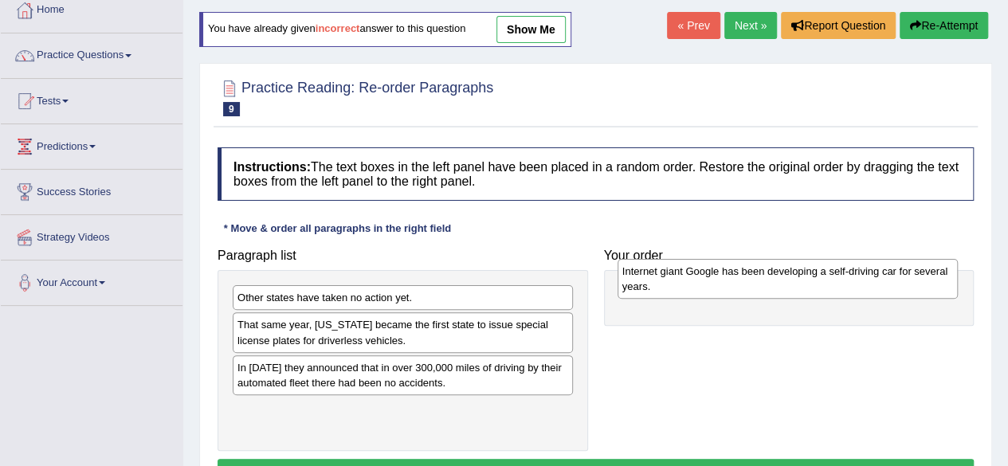
drag, startPoint x: 350, startPoint y: 371, endPoint x: 731, endPoint y: 275, distance: 392.9
click at [731, 275] on div "Internet giant Google has been developing a self-driving car for several years." at bounding box center [787, 279] width 340 height 40
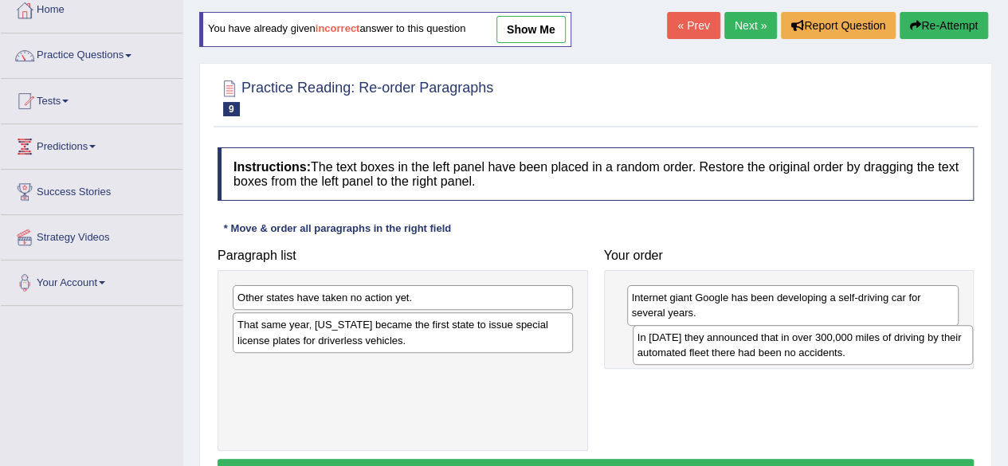
drag, startPoint x: 400, startPoint y: 375, endPoint x: 806, endPoint y: 331, distance: 408.7
click at [806, 331] on div "In [DATE] they announced that in over 300,000 miles of driving by their automat…" at bounding box center [803, 345] width 340 height 40
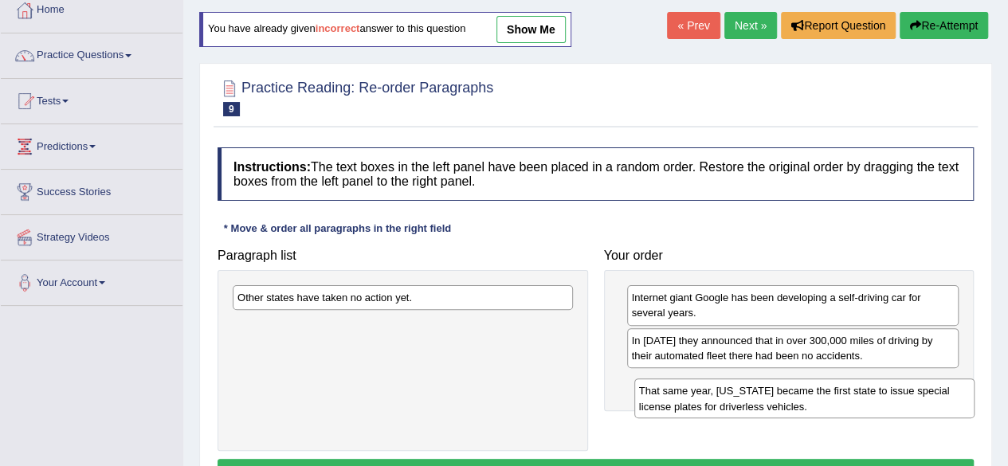
drag, startPoint x: 443, startPoint y: 335, endPoint x: 836, endPoint y: 393, distance: 397.0
click at [836, 393] on div "That same year, [US_STATE] became the first state to issue special license plat…" at bounding box center [804, 398] width 340 height 40
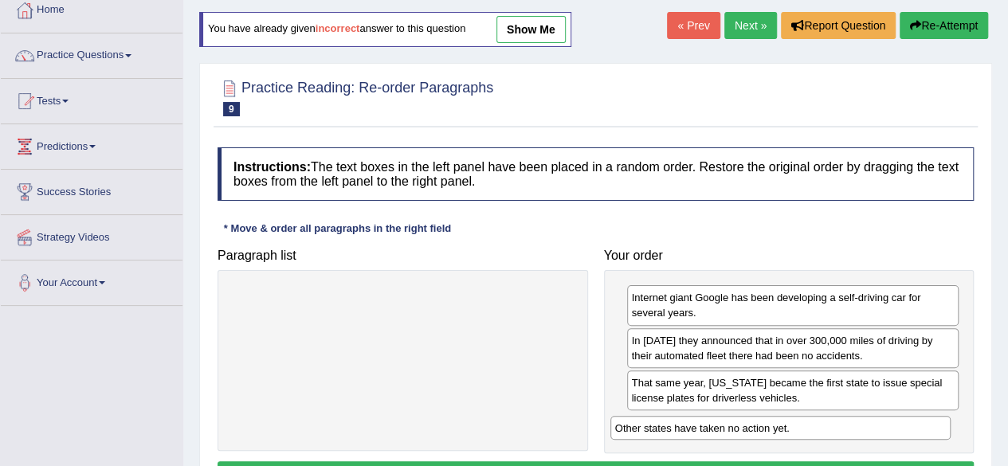
drag, startPoint x: 448, startPoint y: 296, endPoint x: 825, endPoint y: 426, distance: 399.6
click at [825, 426] on div "Other states have taken no action yet." at bounding box center [780, 428] width 340 height 24
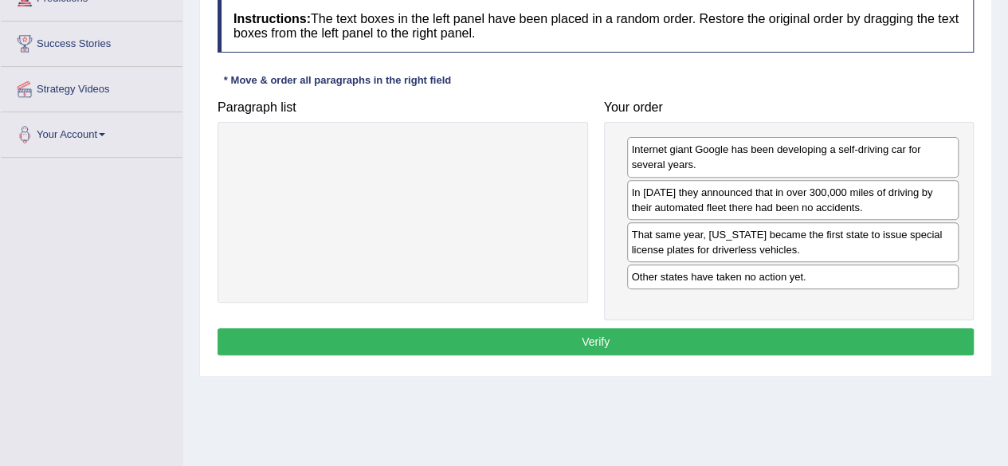
scroll to position [239, 0]
click at [609, 337] on button "Verify" at bounding box center [596, 341] width 756 height 27
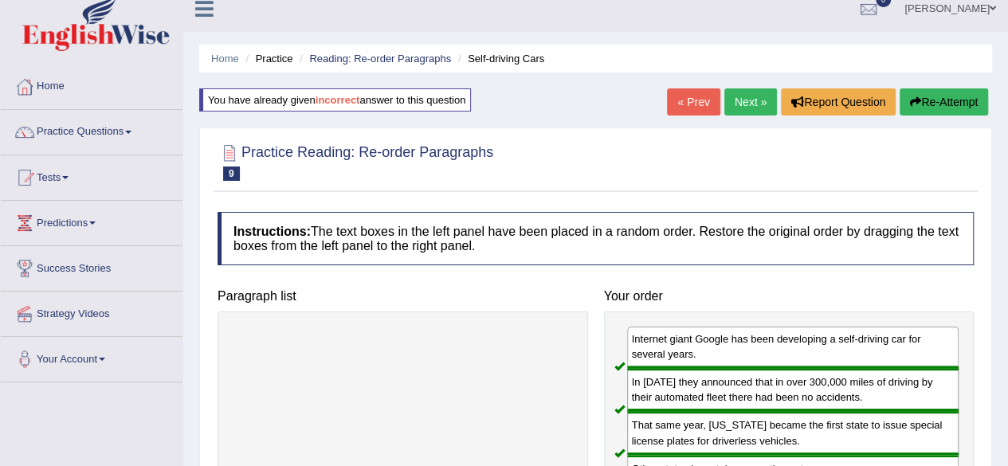
scroll to position [0, 0]
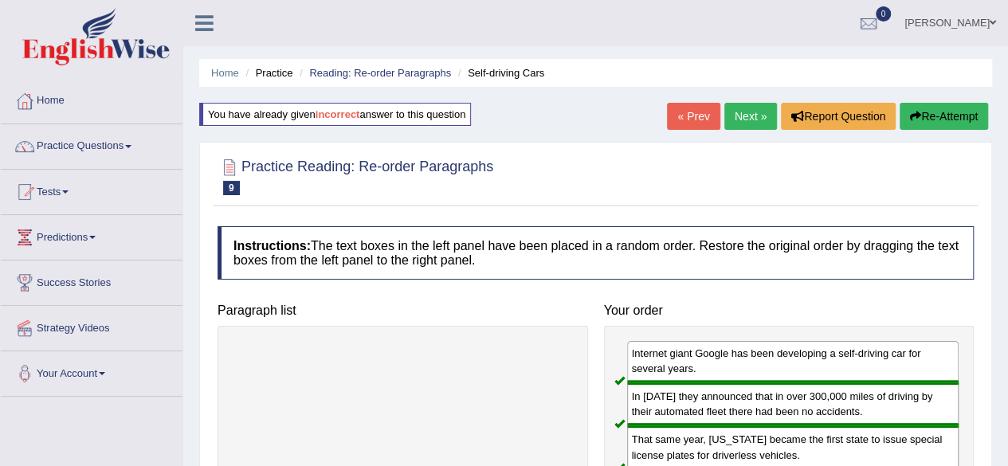
click at [744, 116] on link "Next »" at bounding box center [750, 116] width 53 height 27
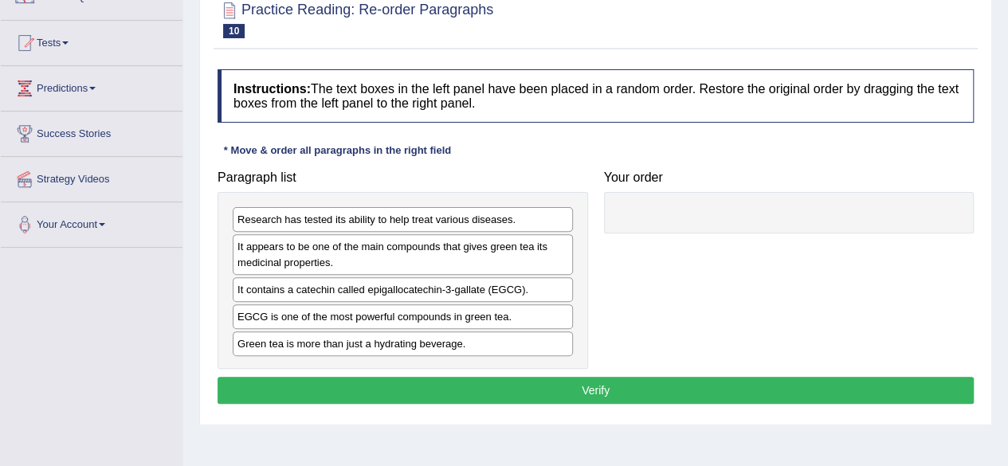
scroll to position [150, 0]
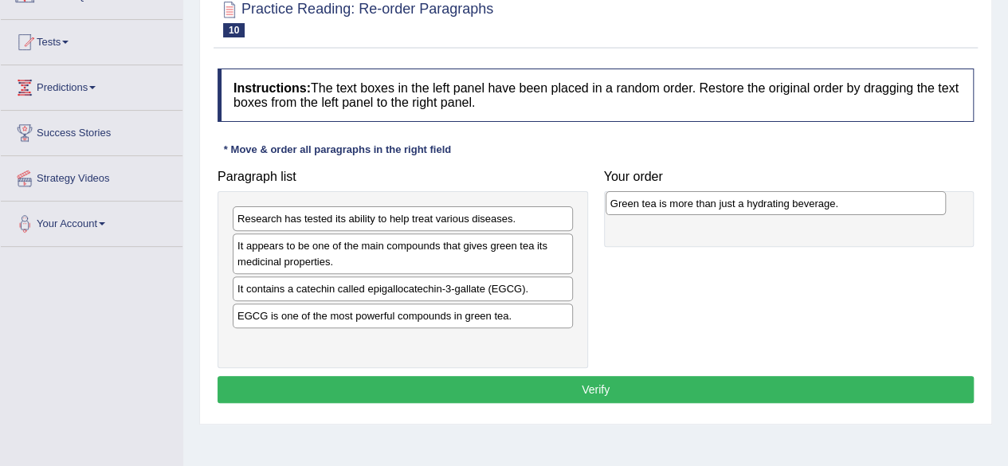
drag, startPoint x: 472, startPoint y: 346, endPoint x: 846, endPoint y: 210, distance: 397.7
click at [846, 210] on div "Green tea is more than just a hydrating beverage." at bounding box center [776, 203] width 340 height 24
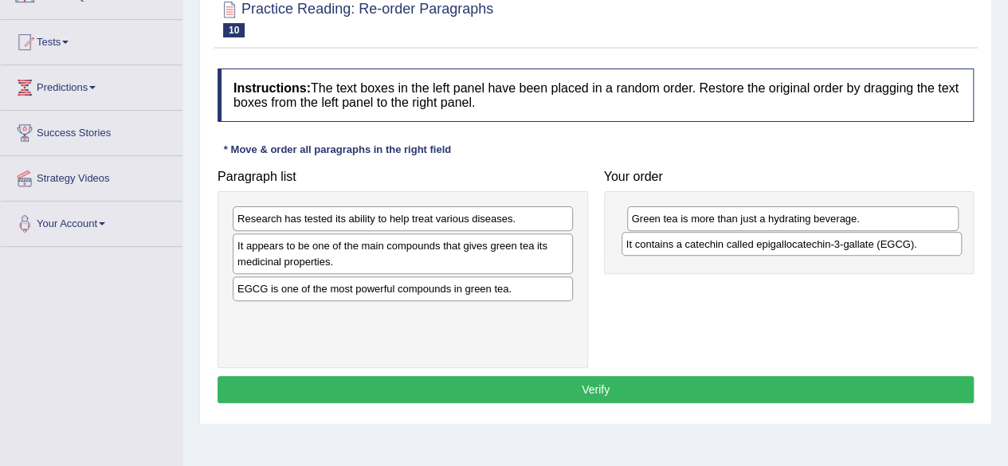
drag, startPoint x: 464, startPoint y: 296, endPoint x: 853, endPoint y: 252, distance: 391.3
click at [853, 252] on div "It contains a catechin called epigallocatechin-3-gallate (EGCG)." at bounding box center [791, 244] width 340 height 24
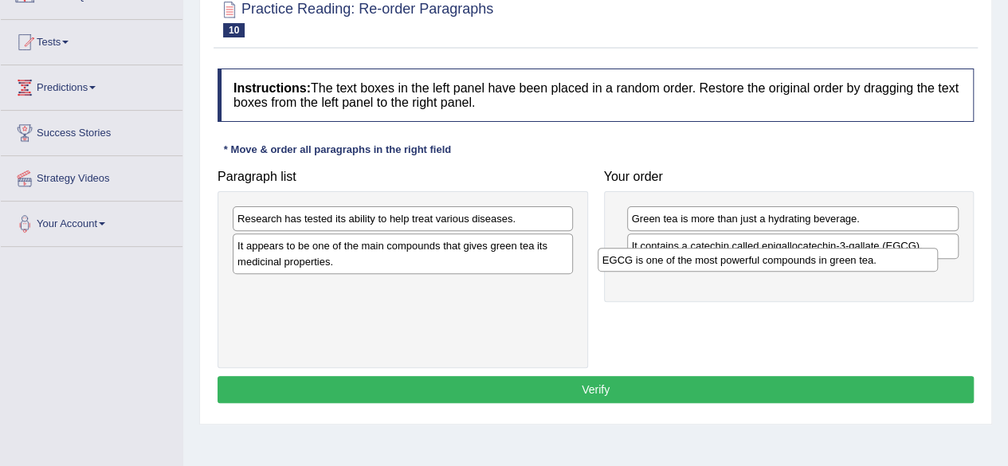
drag, startPoint x: 484, startPoint y: 288, endPoint x: 851, endPoint y: 262, distance: 367.4
click at [851, 262] on div "EGCG is one of the most powerful compounds in green tea." at bounding box center [768, 260] width 340 height 24
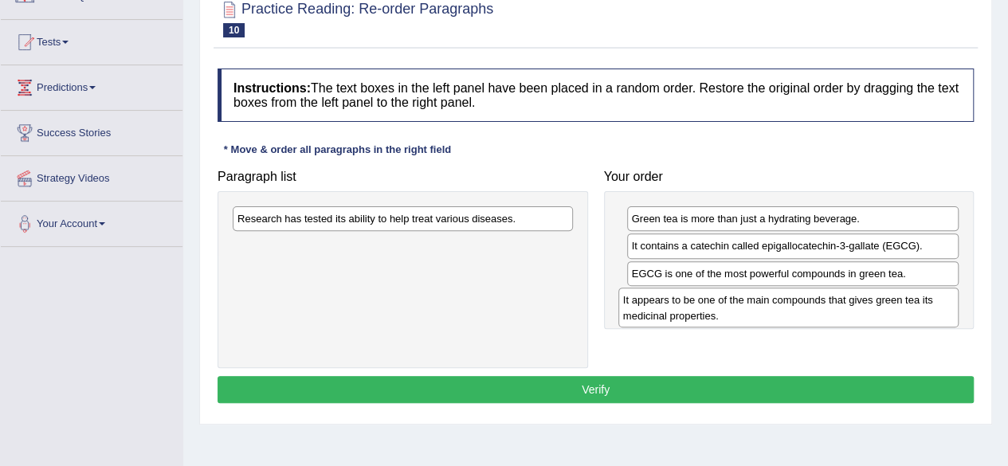
drag, startPoint x: 489, startPoint y: 261, endPoint x: 875, endPoint y: 316, distance: 389.5
click at [875, 316] on div "It appears to be one of the main compounds that gives green tea its medicinal p…" at bounding box center [788, 308] width 340 height 40
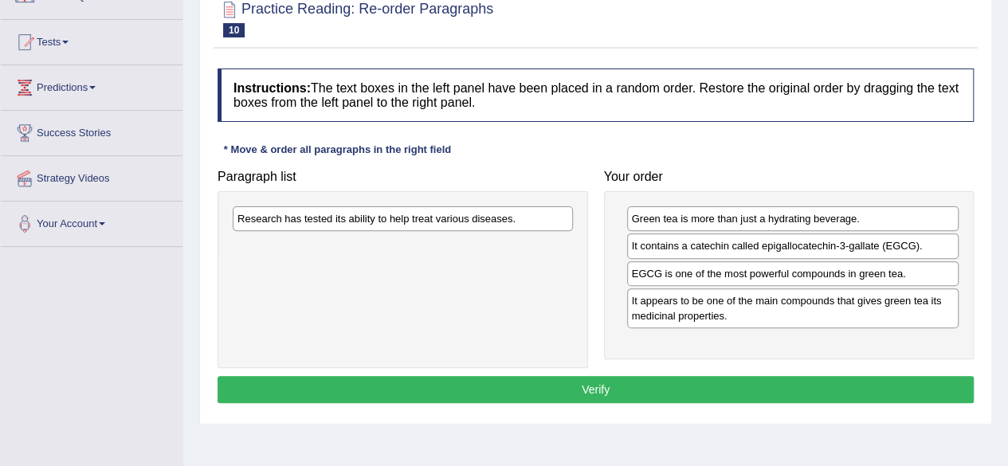
click at [461, 232] on div "Research has tested its ability to help treat various diseases." at bounding box center [403, 279] width 370 height 176
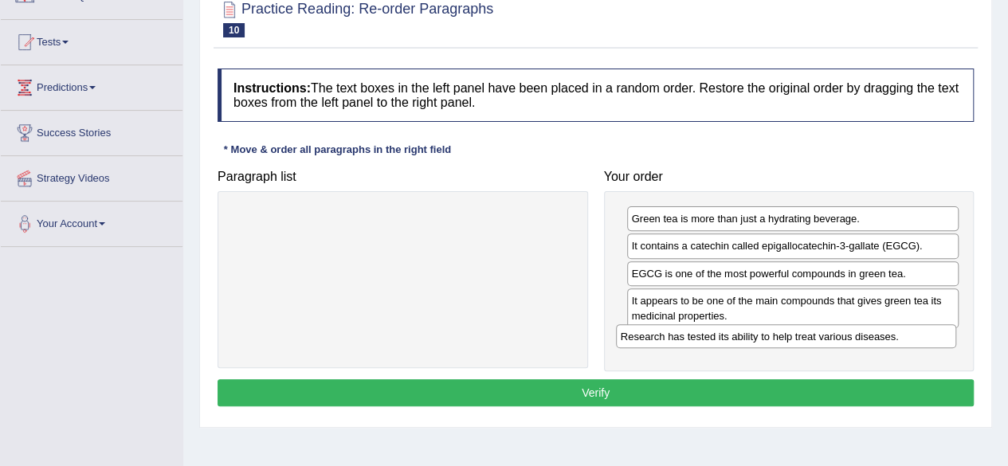
drag, startPoint x: 454, startPoint y: 225, endPoint x: 837, endPoint y: 343, distance: 401.0
click at [837, 343] on div "Research has tested its ability to help treat various diseases." at bounding box center [786, 336] width 340 height 24
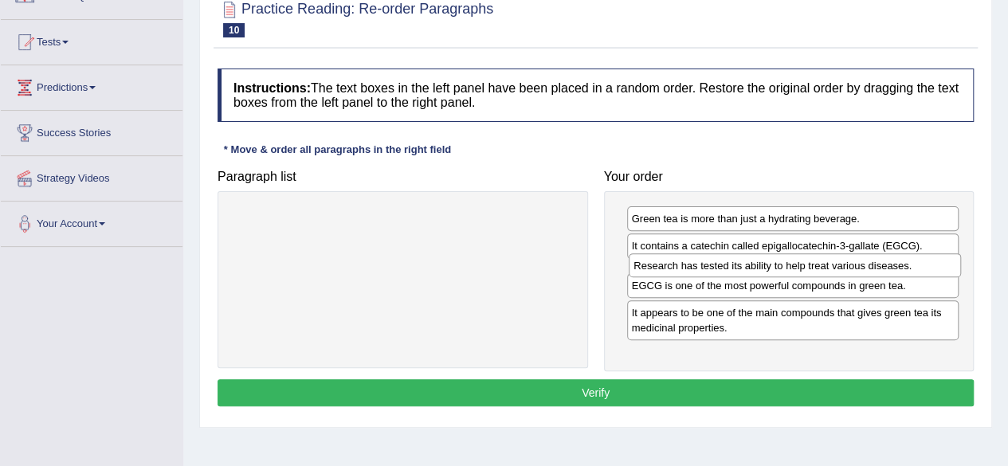
drag, startPoint x: 837, startPoint y: 343, endPoint x: 840, endPoint y: 268, distance: 74.9
click at [840, 268] on div "Research has tested its ability to help treat various diseases." at bounding box center [795, 265] width 332 height 24
drag, startPoint x: 811, startPoint y: 308, endPoint x: 811, endPoint y: 271, distance: 36.6
click at [811, 271] on div "EGCG is one of the most powerful compounds in green tea." at bounding box center [792, 261] width 332 height 24
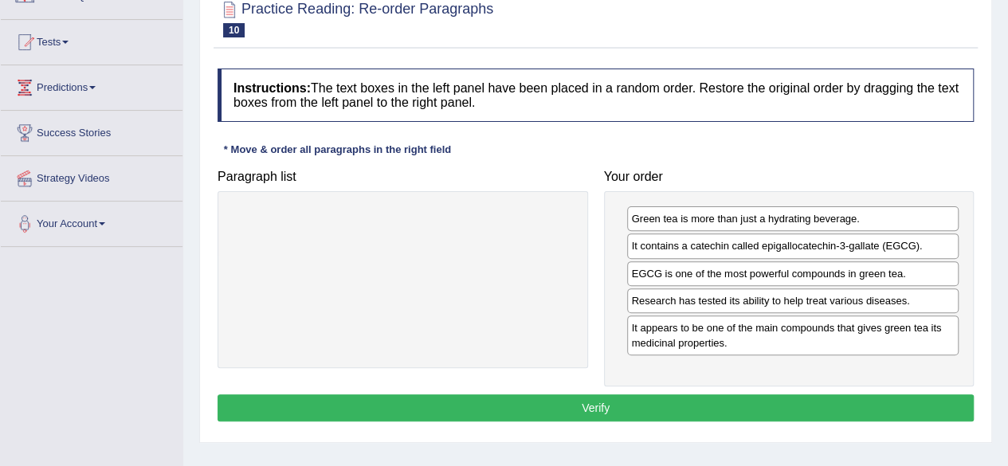
click at [713, 406] on button "Verify" at bounding box center [596, 407] width 756 height 27
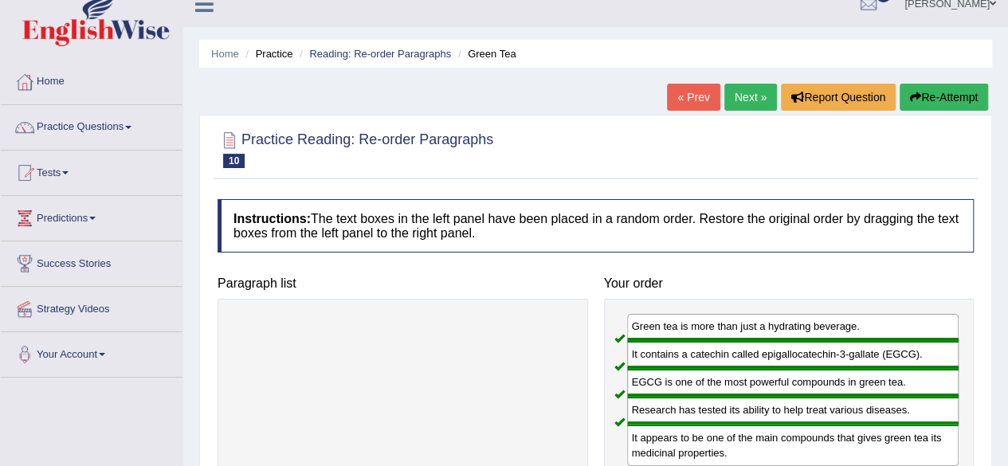
scroll to position [0, 0]
